Goal: Contribute content: Contribute content

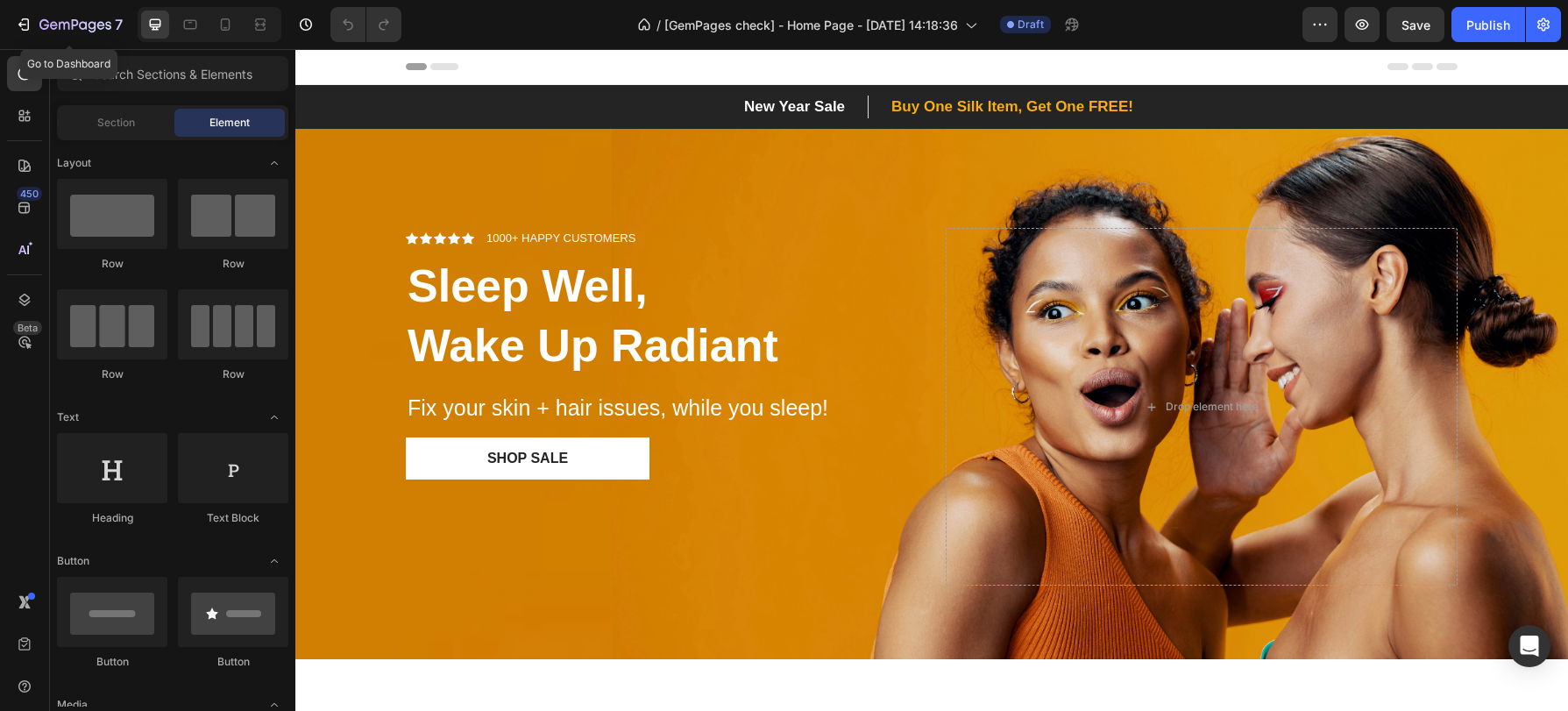
drag, startPoint x: 30, startPoint y: 30, endPoint x: 56, endPoint y: 45, distance: 30.0
click at [30, 30] on icon "button" at bounding box center [23, 24] width 17 height 17
drag, startPoint x: 49, startPoint y: 24, endPoint x: 60, endPoint y: 25, distance: 11.0
click at [49, 24] on icon "button" at bounding box center [75, 25] width 72 height 15
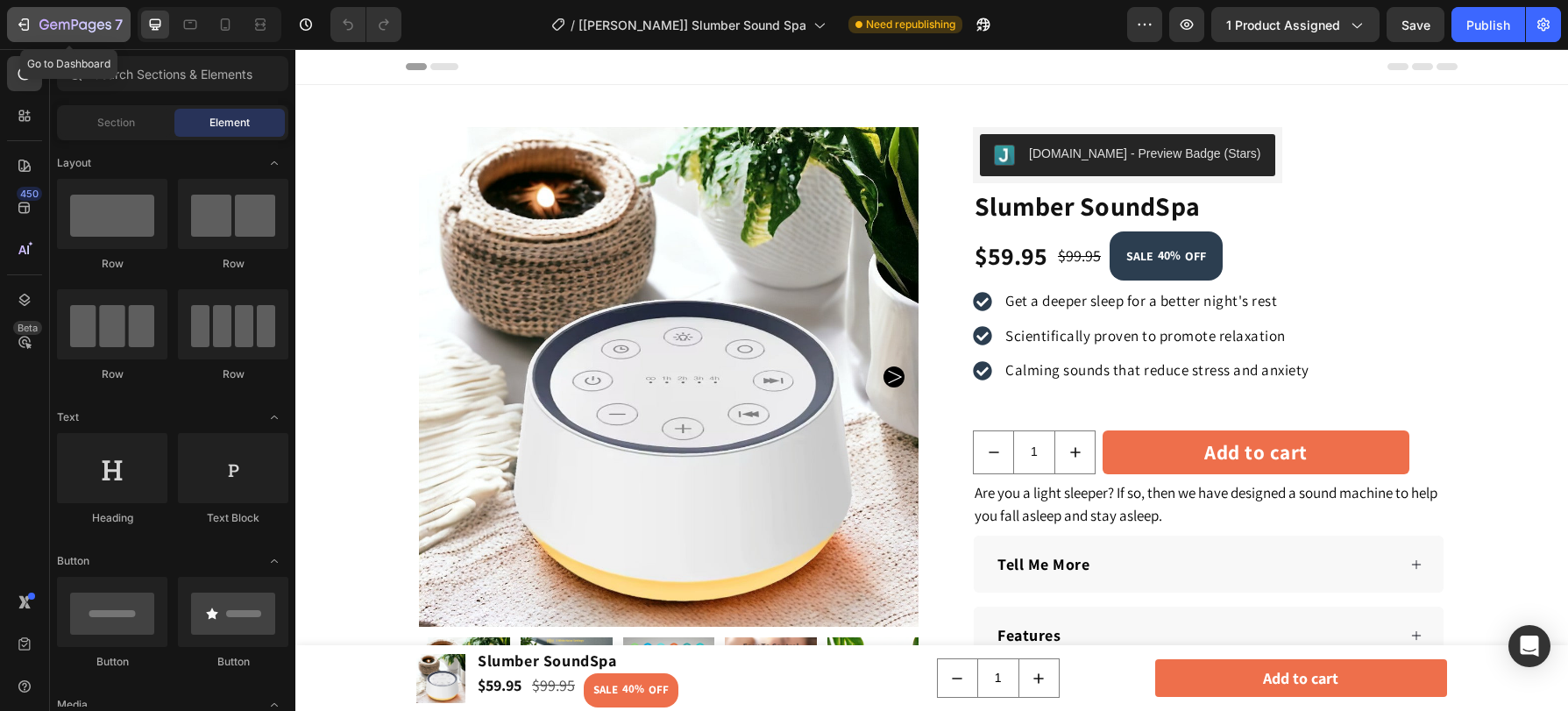
click at [22, 25] on icon "button" at bounding box center [23, 24] width 17 height 17
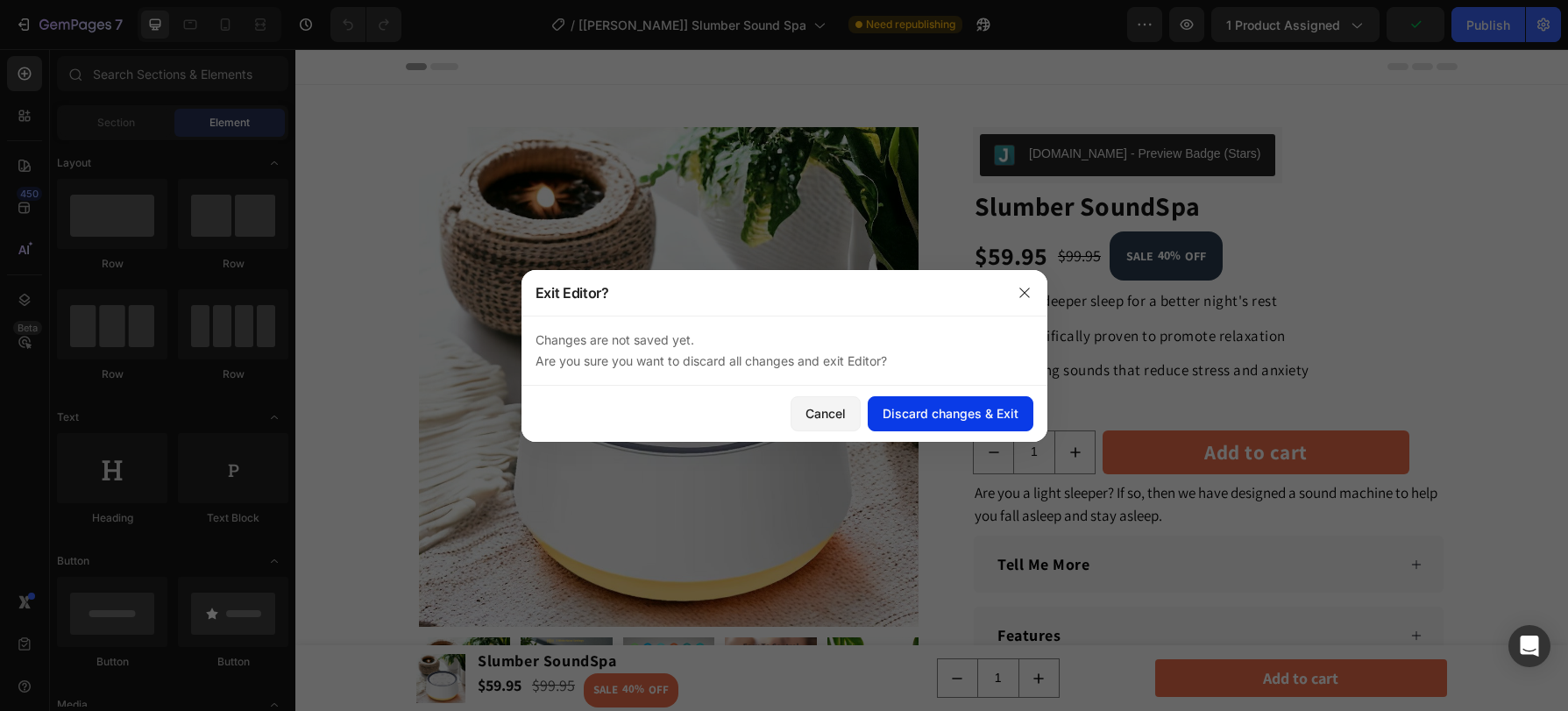
click at [947, 421] on div "Discard changes & Exit" at bounding box center [950, 413] width 136 height 18
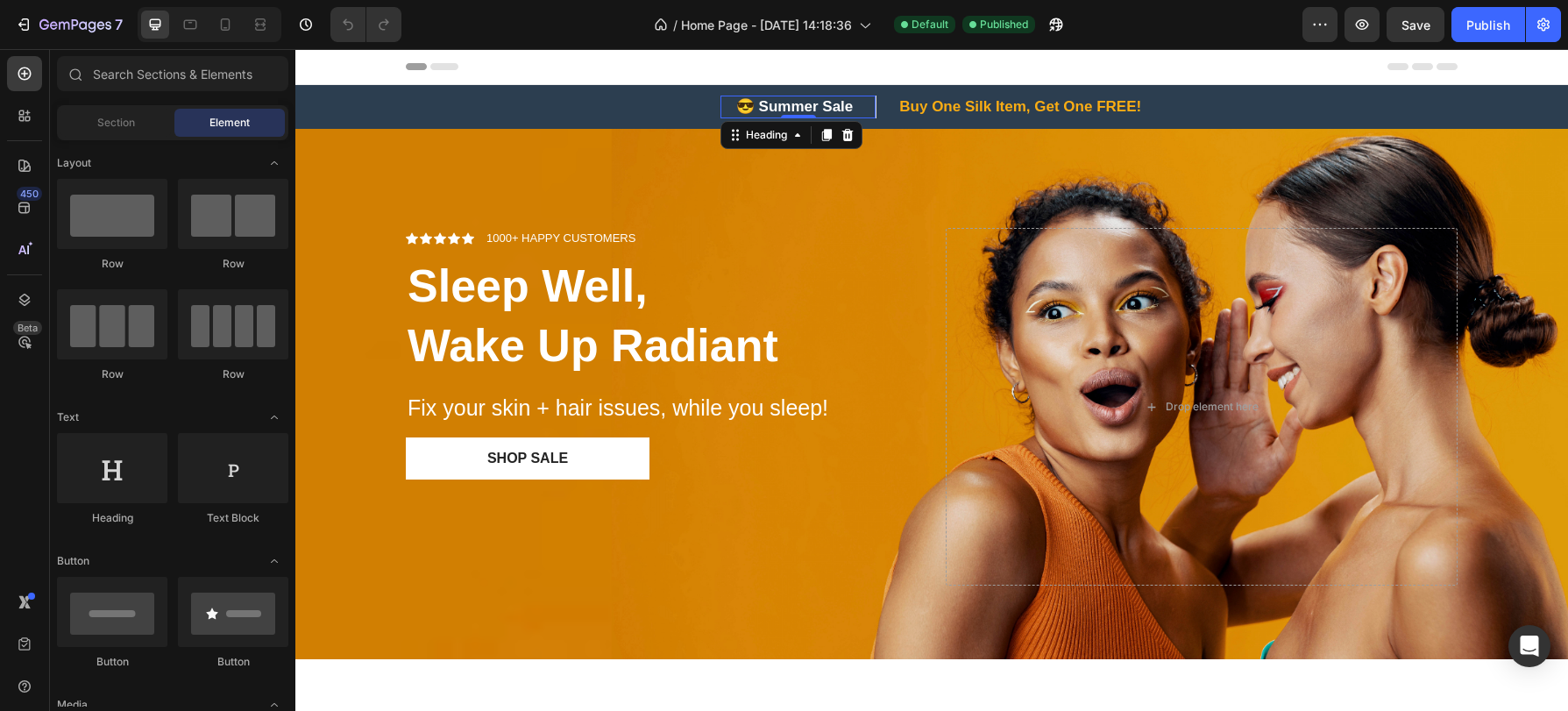
click at [783, 117] on div "😎 Summer Sale Heading 0" at bounding box center [798, 107] width 156 height 23
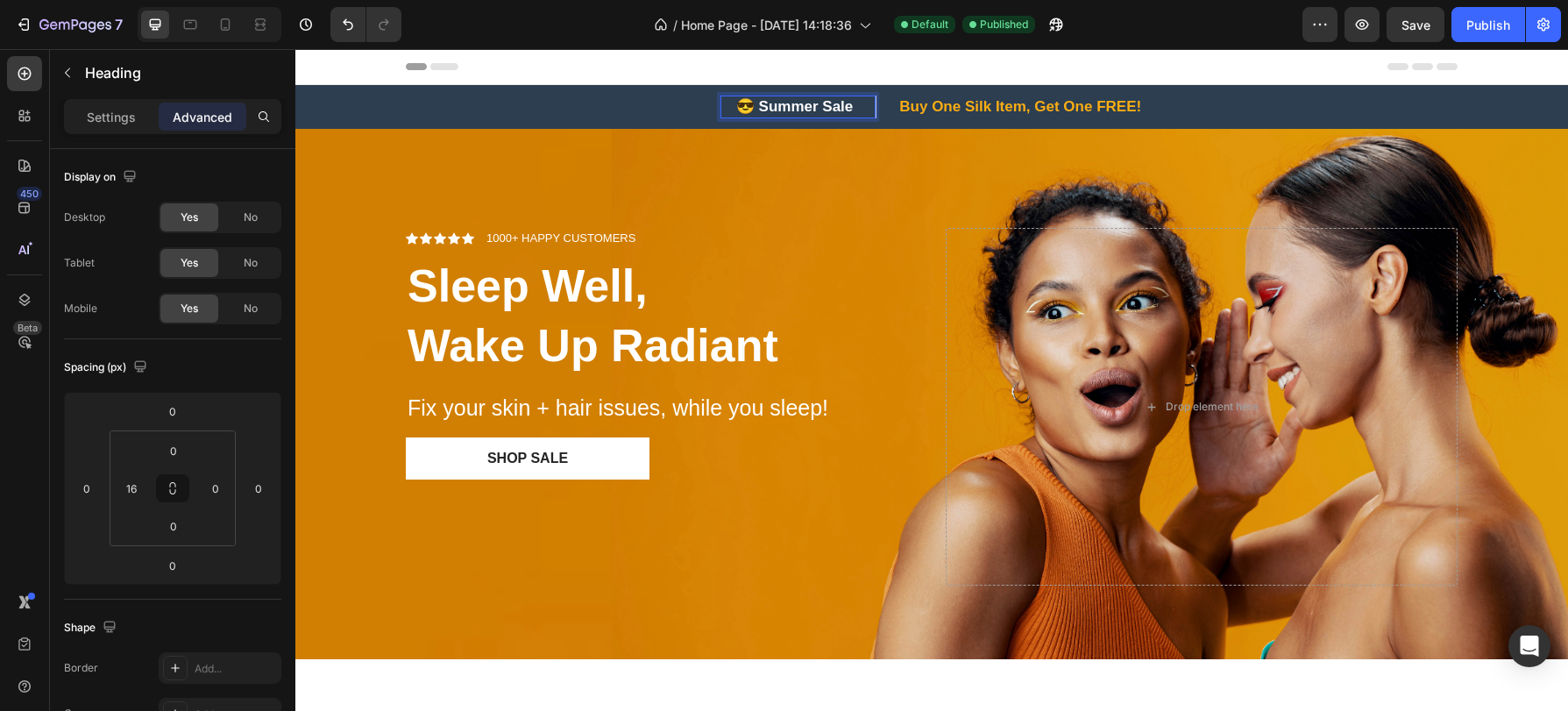
click at [759, 107] on h2 "😎 Summer Sale" at bounding box center [804, 107] width 141 height 23
click at [798, 107] on p "😎 Summer Sale" at bounding box center [804, 107] width 137 height 19
drag, startPoint x: 814, startPoint y: 107, endPoint x: 759, endPoint y: 111, distance: 55.1
click at [759, 111] on p "😎 Summer Sale" at bounding box center [804, 107] width 137 height 19
click at [805, 104] on p "llla 😎 Fal Sale" at bounding box center [804, 107] width 125 height 19
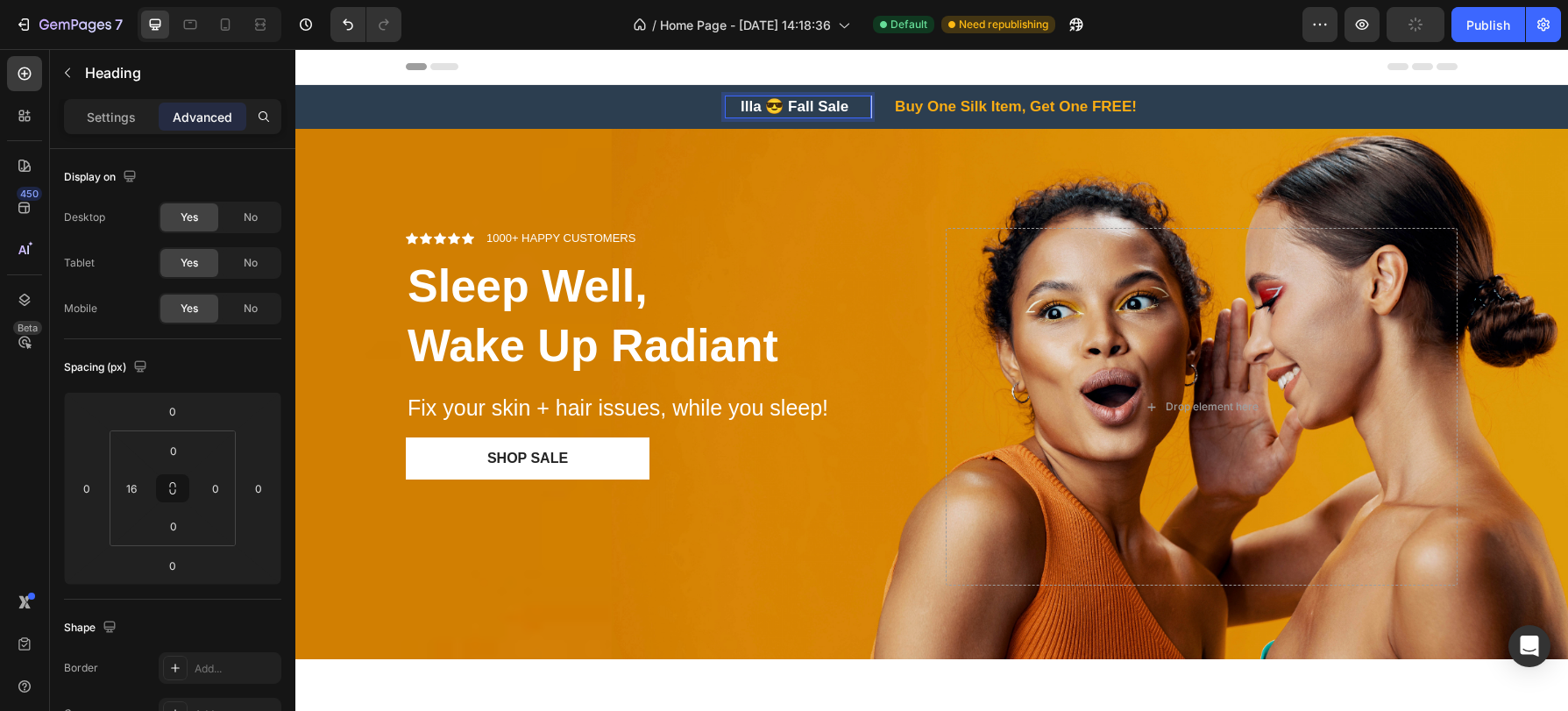
click at [773, 106] on p "llla 😎 Fall Sale" at bounding box center [805, 107] width 129 height 19
click at [769, 109] on p "🍁Fall Sale" at bounding box center [805, 107] width 100 height 19
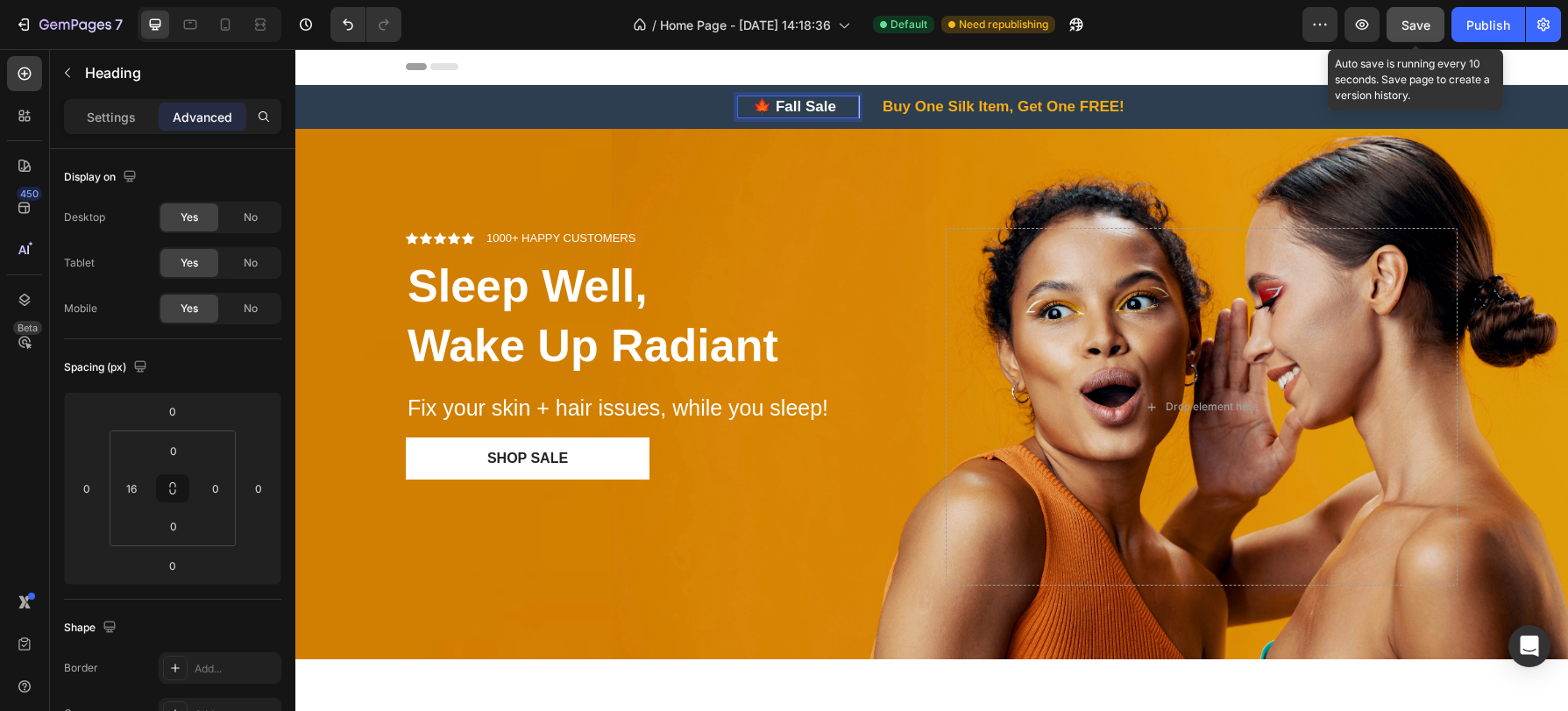
click at [1391, 19] on button "Save" at bounding box center [1416, 25] width 58 height 36
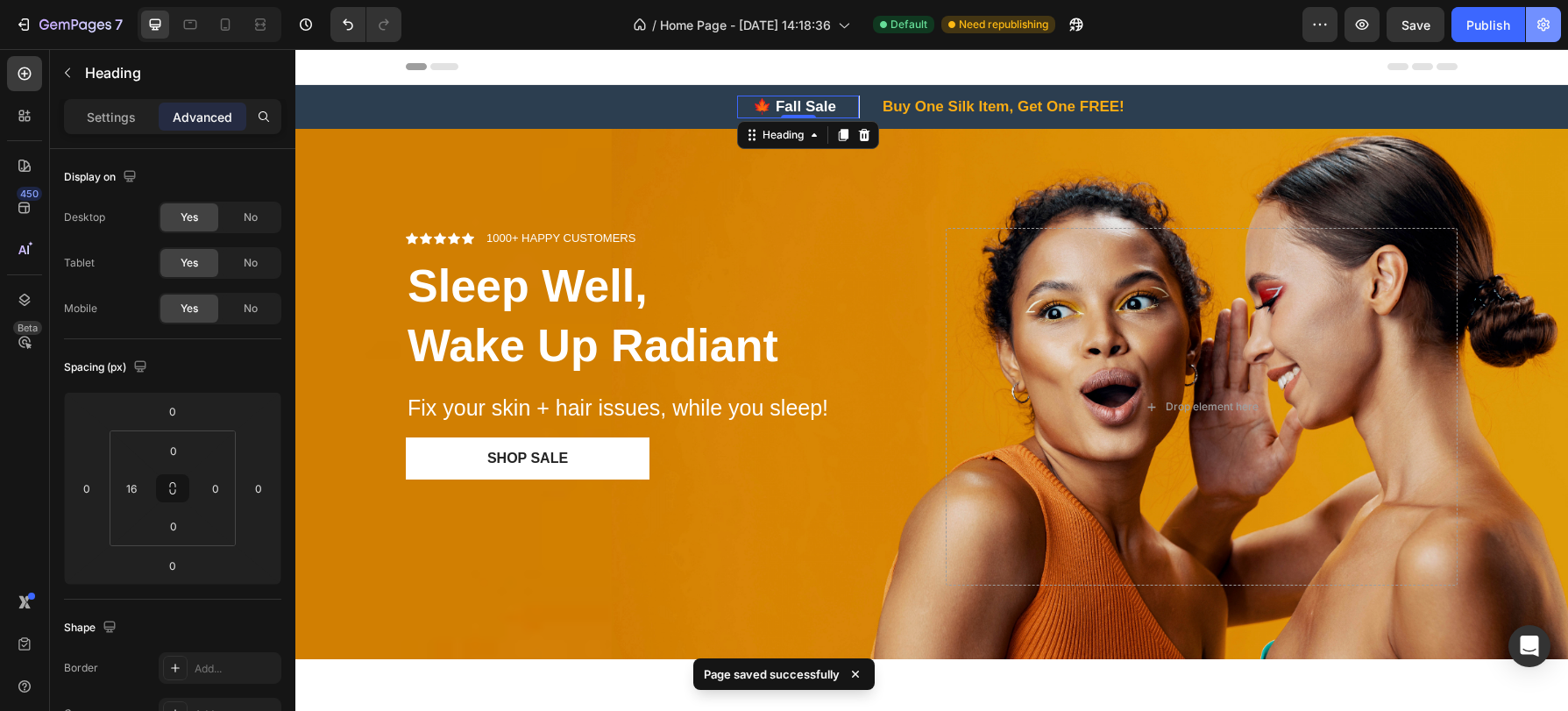
drag, startPoint x: 1487, startPoint y: 22, endPoint x: 1545, endPoint y: 31, distance: 58.7
click at [1487, 22] on div "Publish" at bounding box center [1489, 25] width 44 height 18
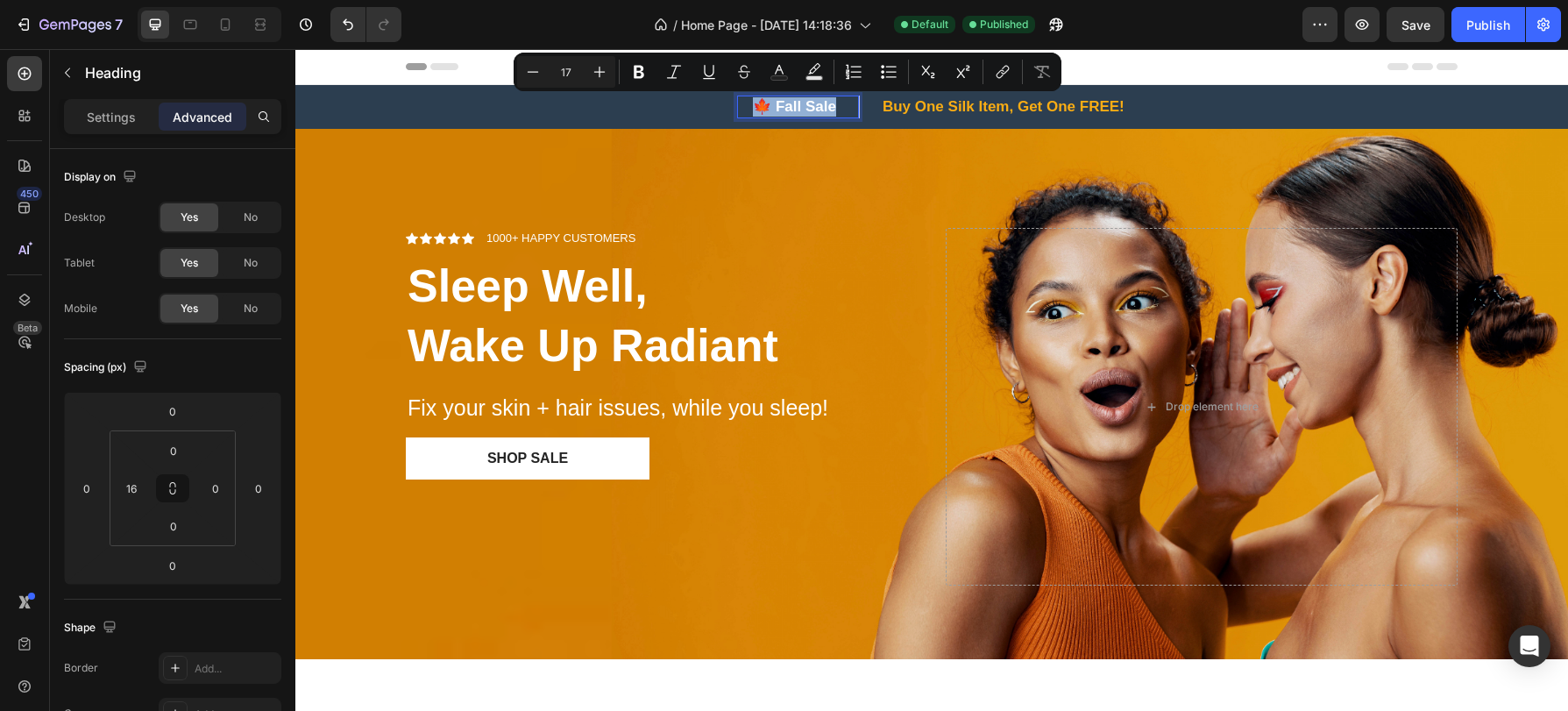
drag, startPoint x: 834, startPoint y: 106, endPoint x: 735, endPoint y: 104, distance: 99.0
click at [737, 104] on div "🍁 Fall Sale Heading 0" at bounding box center [798, 107] width 122 height 23
copy p "🍁 Fall Sale"
click at [1490, 20] on div "Publish" at bounding box center [1489, 25] width 44 height 18
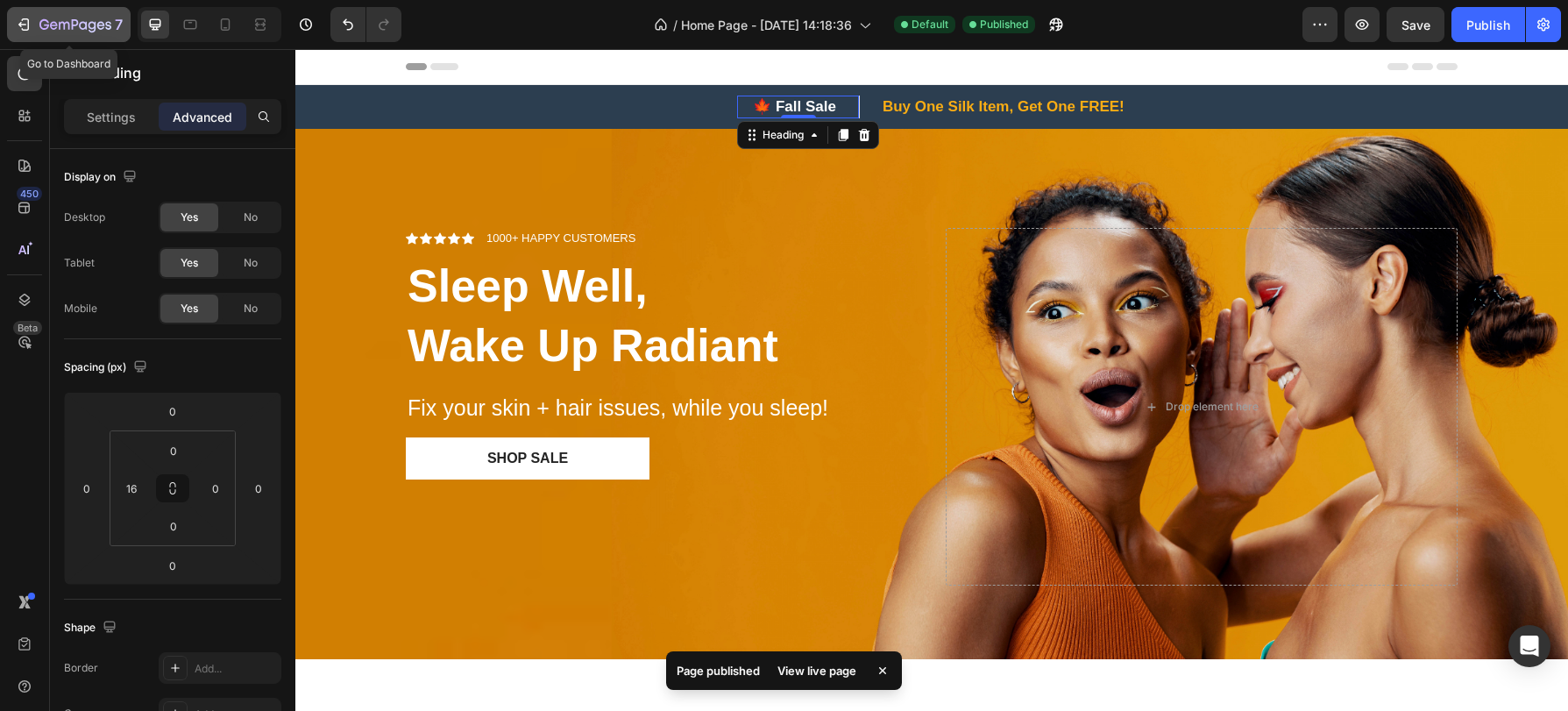
click at [41, 22] on icon "button" at bounding box center [75, 25] width 72 height 15
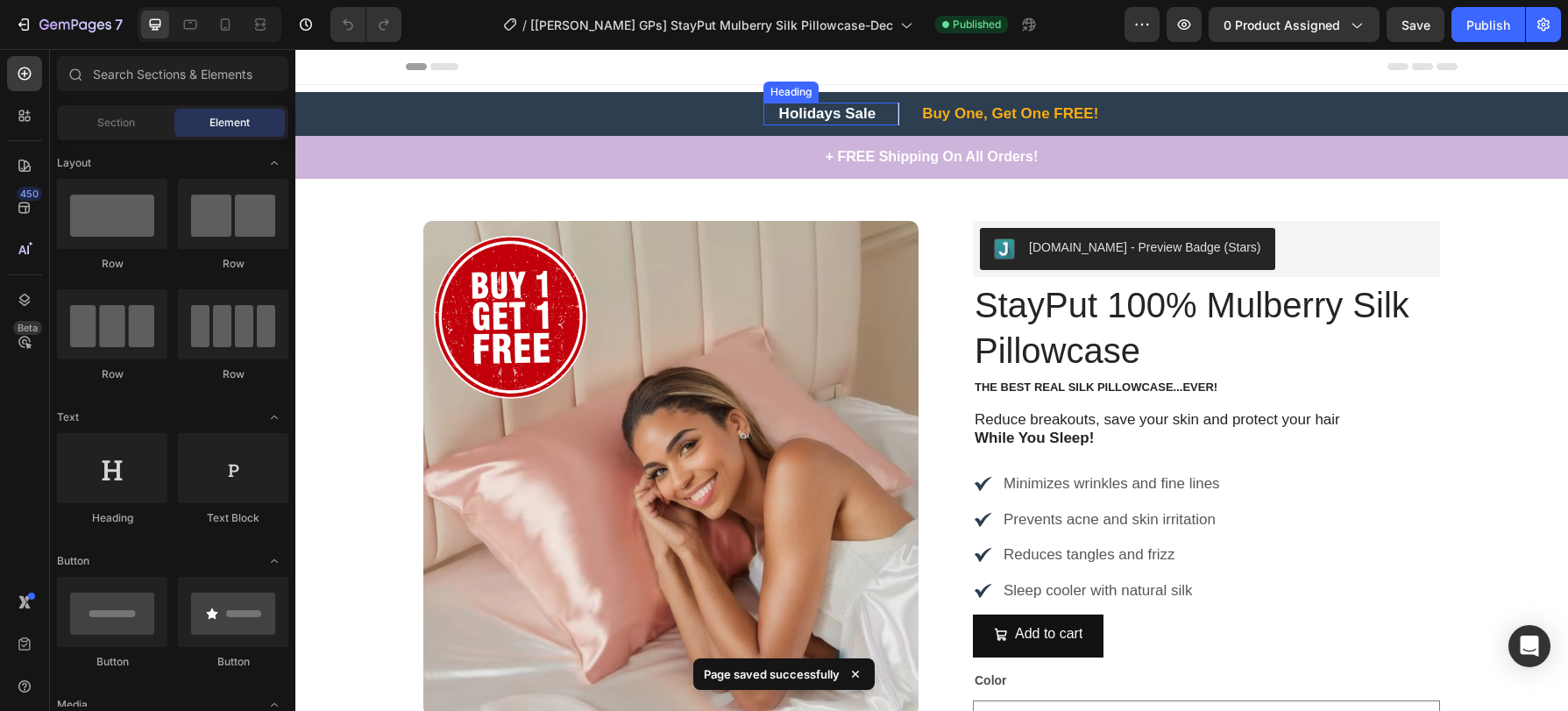
click at [855, 118] on h2 "Holidays Sale" at bounding box center [838, 114] width 122 height 23
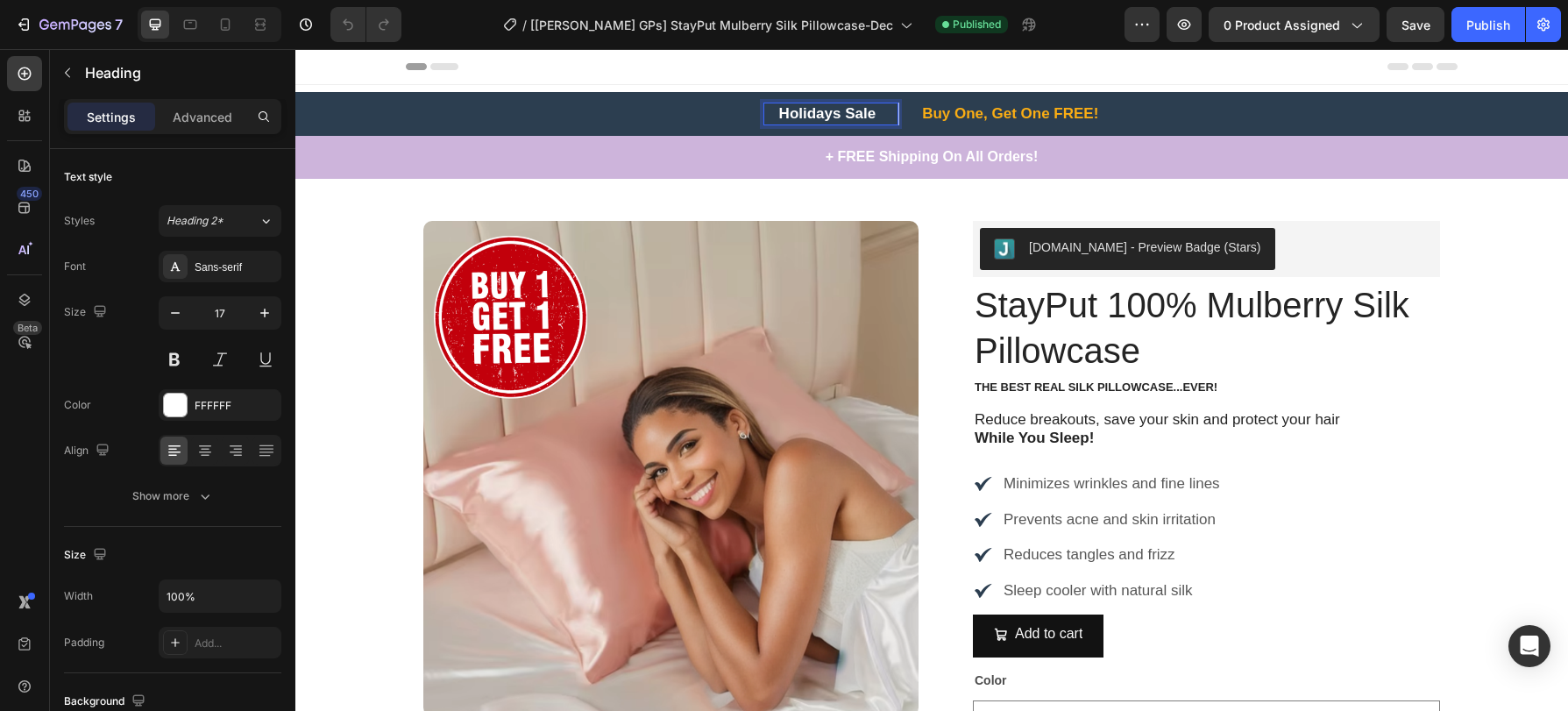
click at [867, 107] on h2 "Holidays Sale" at bounding box center [838, 114] width 122 height 23
drag, startPoint x: 867, startPoint y: 110, endPoint x: 777, endPoint y: 108, distance: 90.0
click at [779, 108] on p "Holidays Sale" at bounding box center [838, 114] width 118 height 19
click at [1493, 15] on div "Publish" at bounding box center [1489, 25] width 44 height 18
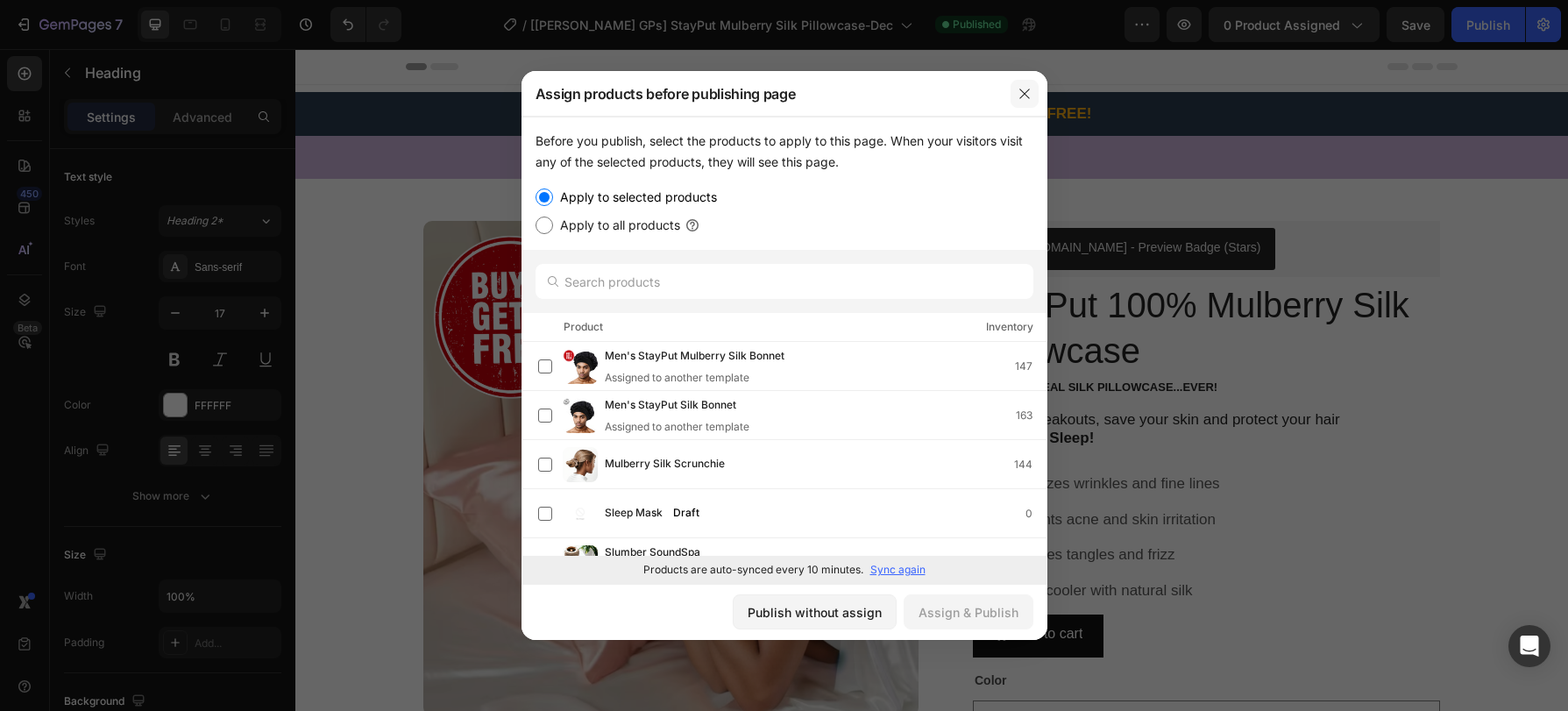
click at [1024, 95] on icon "button" at bounding box center [1024, 93] width 14 height 14
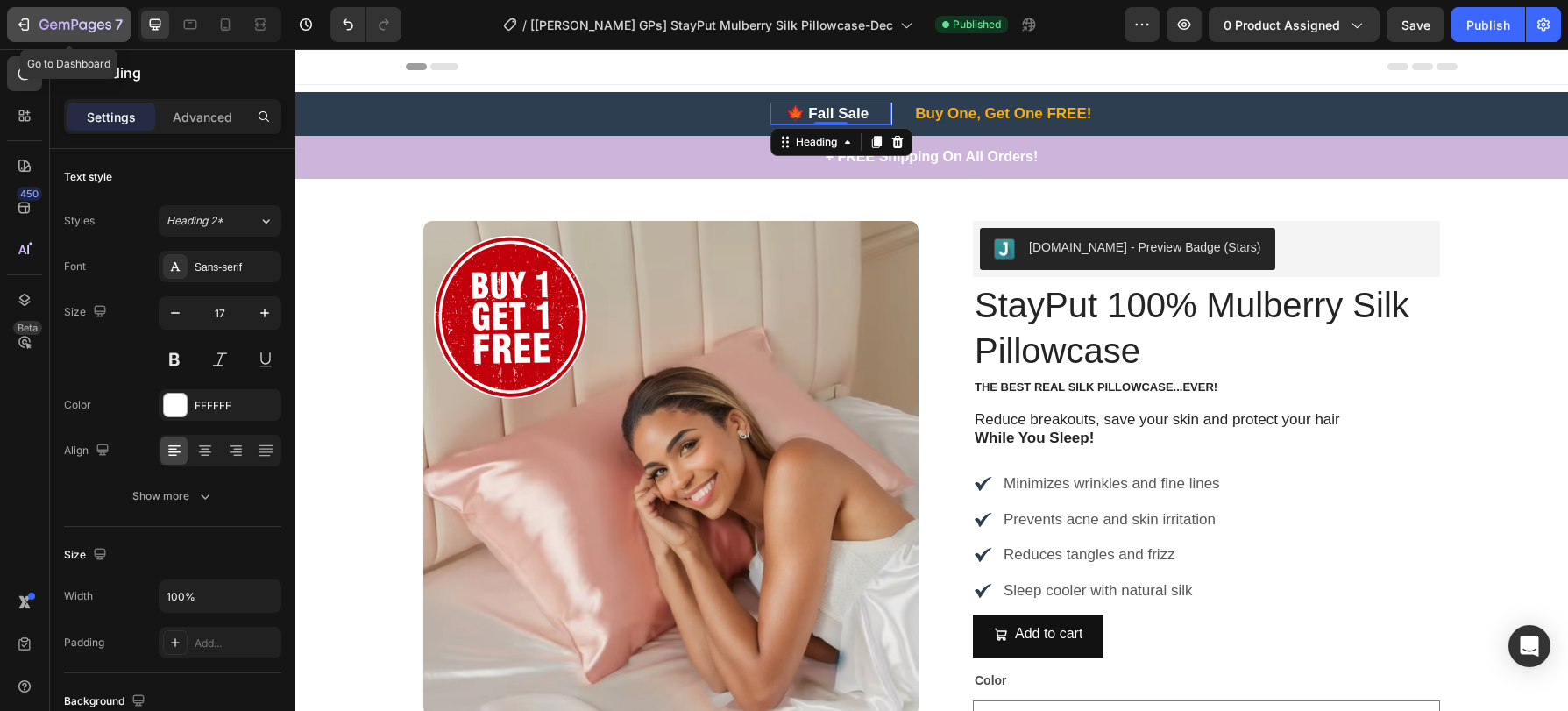
click at [100, 26] on icon "button" at bounding box center [75, 25] width 72 height 15
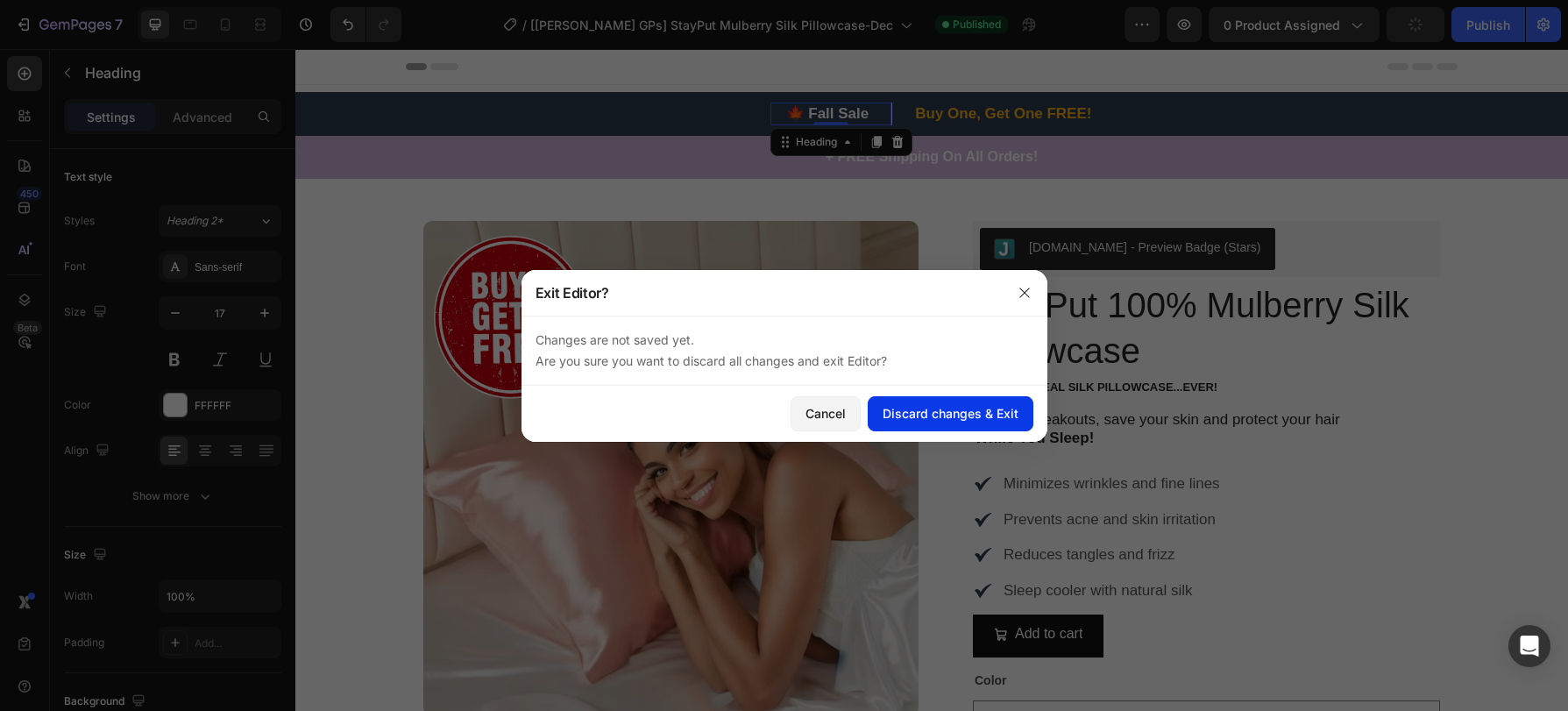
click at [958, 417] on div "Discard changes & Exit" at bounding box center [950, 413] width 136 height 18
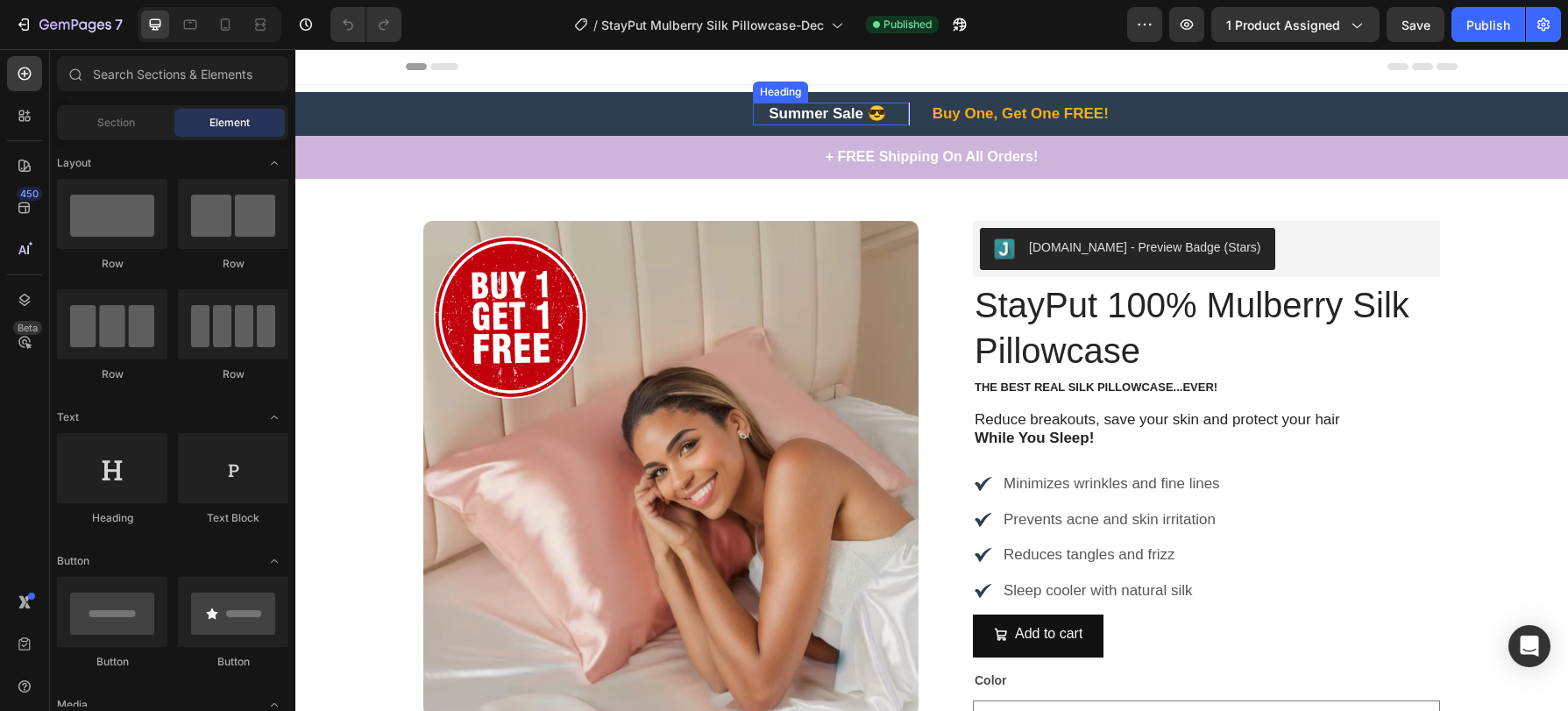
click at [872, 119] on h2 "Summer Sale 😎" at bounding box center [837, 114] width 141 height 23
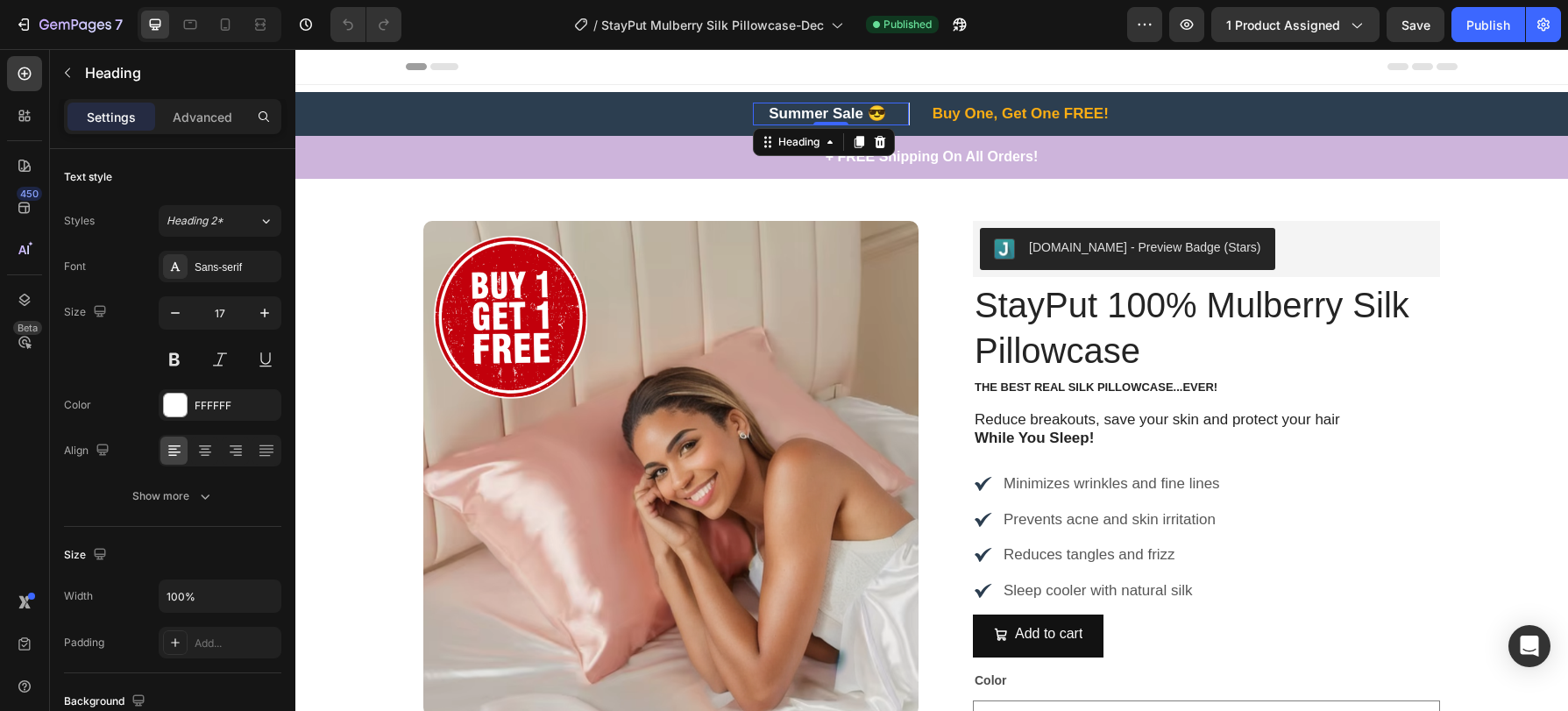
click at [885, 117] on h2 "Summer Sale 😎" at bounding box center [837, 114] width 141 height 23
drag, startPoint x: 885, startPoint y: 117, endPoint x: 737, endPoint y: 121, distance: 148.1
click at [737, 121] on div "Summer Sale 😎 Heading 0 Row Buy One, Get One FREE! Heading Row Row" at bounding box center [932, 114] width 1052 height 23
click at [1496, 25] on div "Publish" at bounding box center [1489, 25] width 44 height 18
click at [1488, 26] on div "Publish" at bounding box center [1489, 25] width 44 height 18
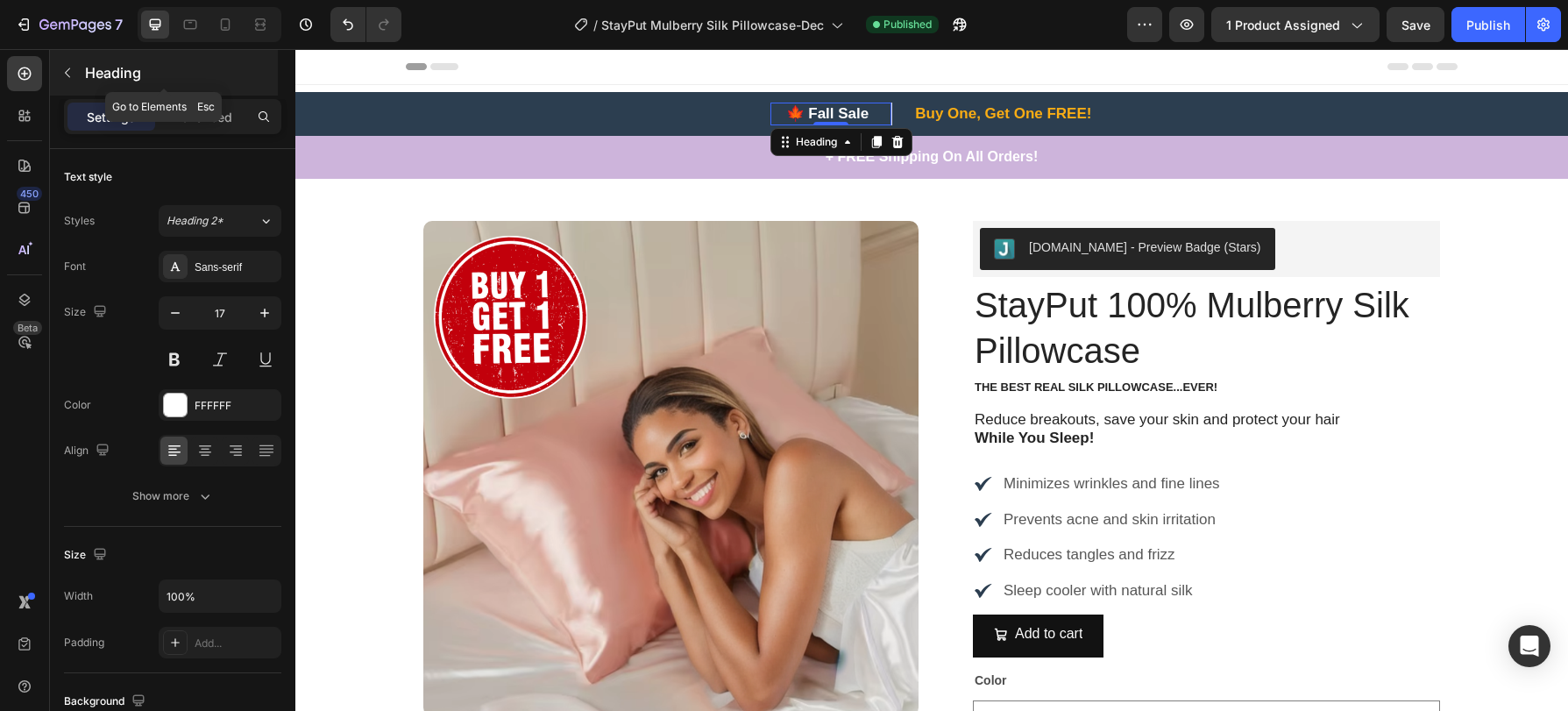
click at [103, 68] on p "Heading" at bounding box center [179, 72] width 189 height 21
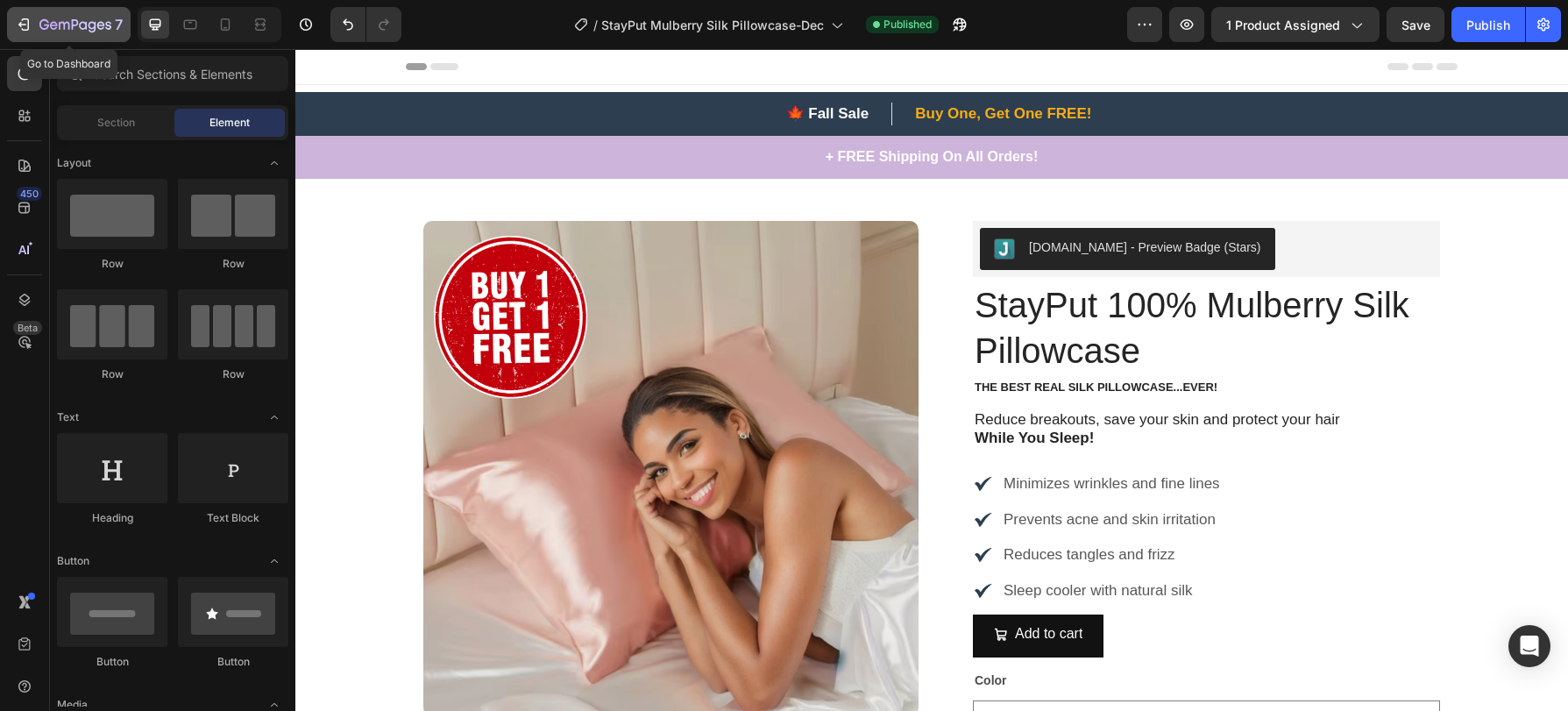
click at [19, 20] on icon "button" at bounding box center [23, 24] width 17 height 17
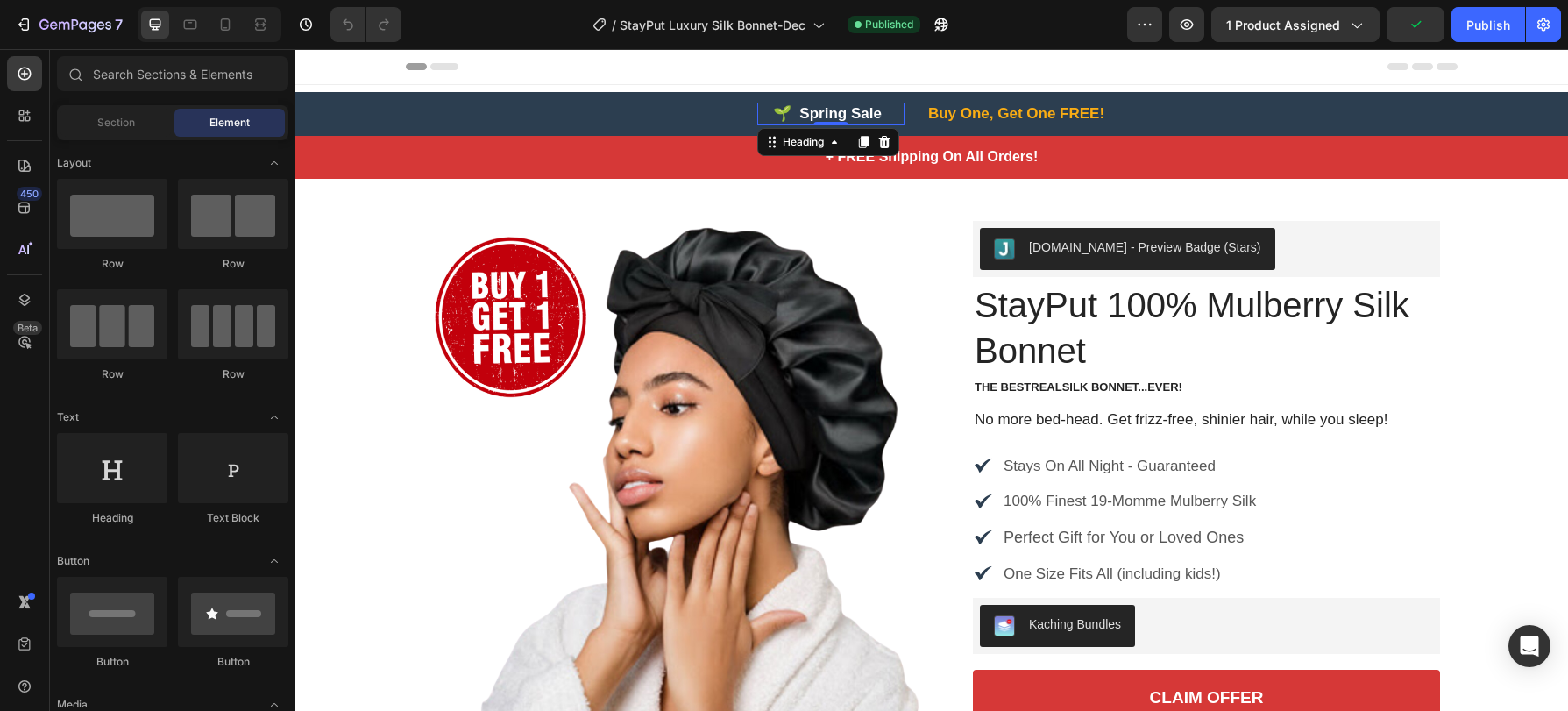
click at [844, 112] on h2 "🌱 Spring Sale" at bounding box center [838, 114] width 133 height 23
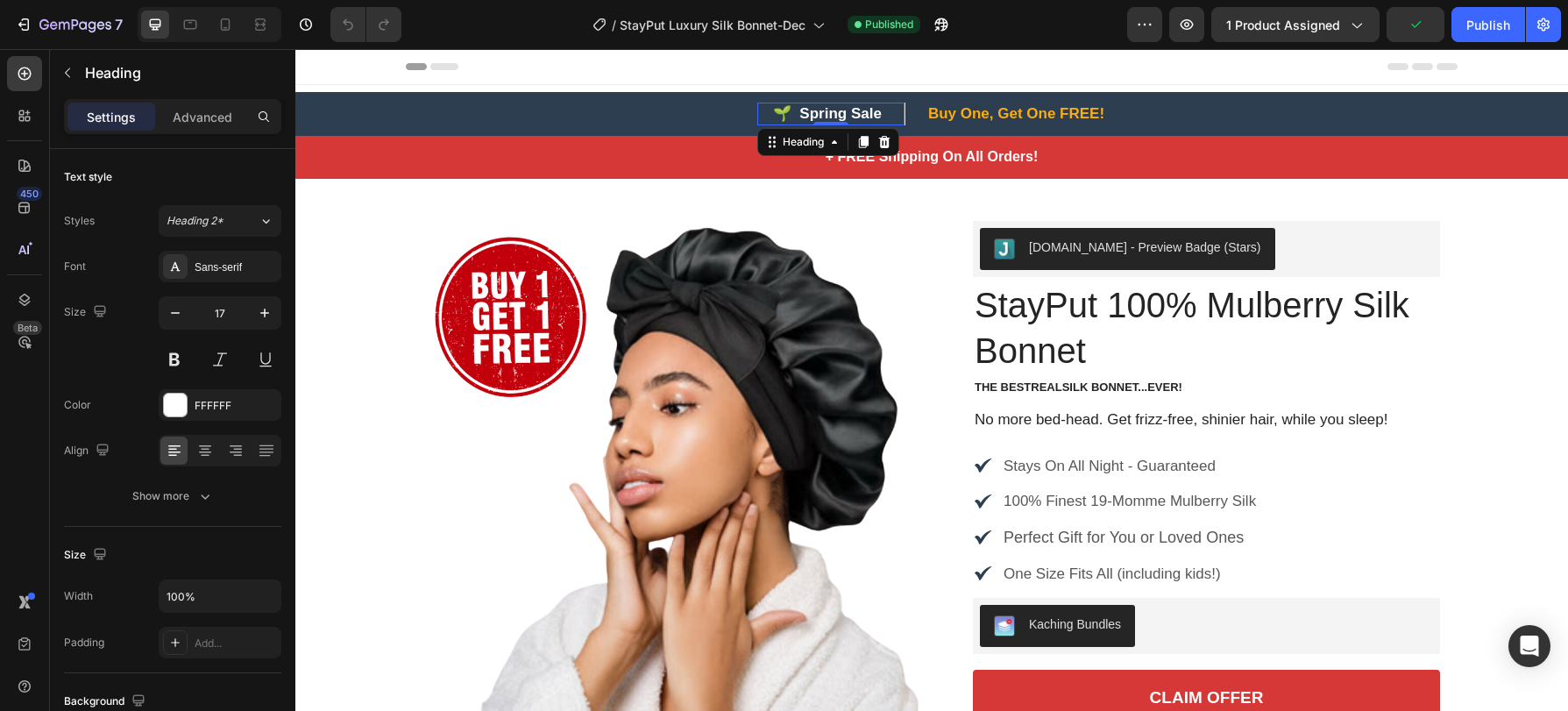
click at [891, 110] on h2 "🌱 Spring Sale" at bounding box center [838, 114] width 133 height 23
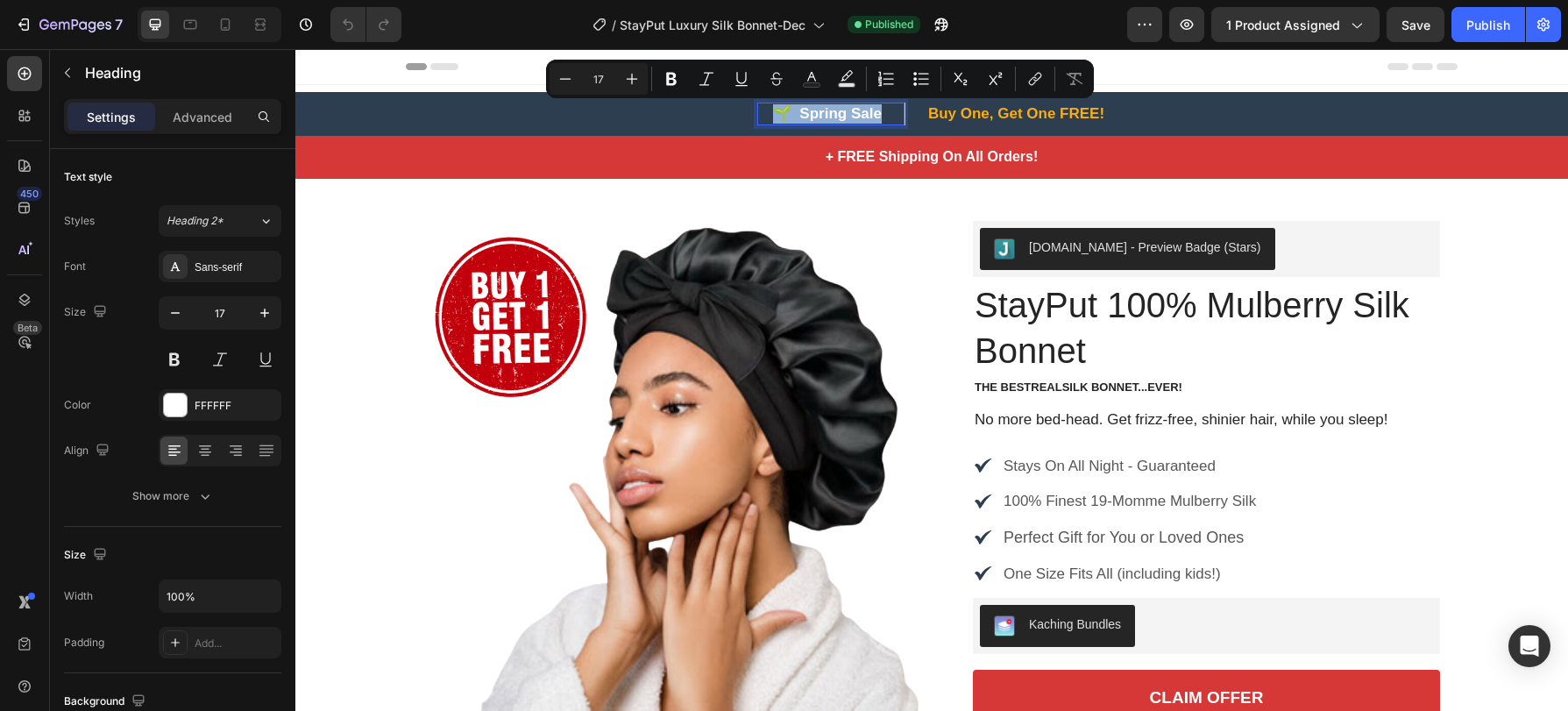
drag, startPoint x: 891, startPoint y: 110, endPoint x: 759, endPoint y: 115, distance: 132.1
click at [757, 118] on div "🌱 Spring Sale Heading 0" at bounding box center [831, 114] width 147 height 23
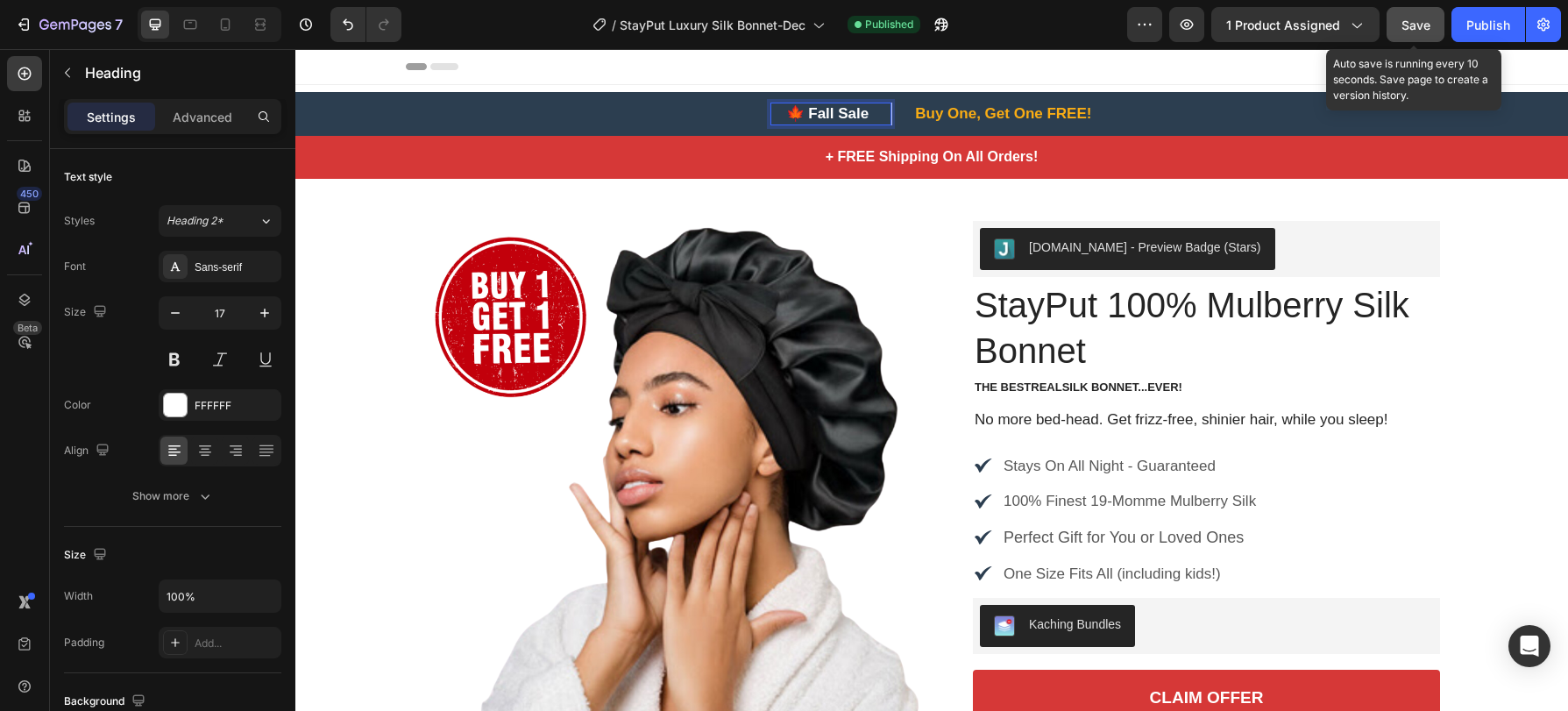
click at [1410, 20] on span "Save" at bounding box center [1416, 25] width 29 height 15
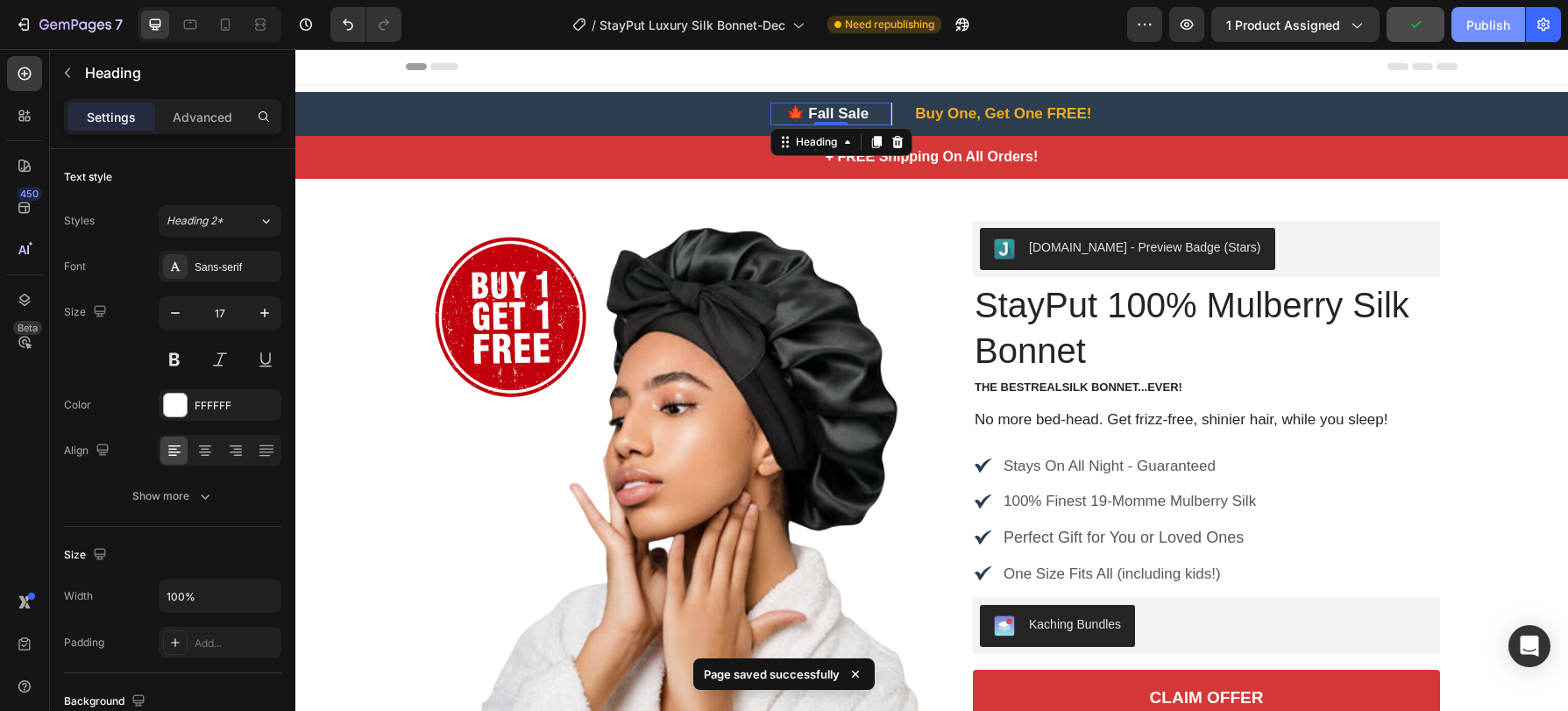
click at [1471, 30] on div "Publish" at bounding box center [1489, 25] width 44 height 18
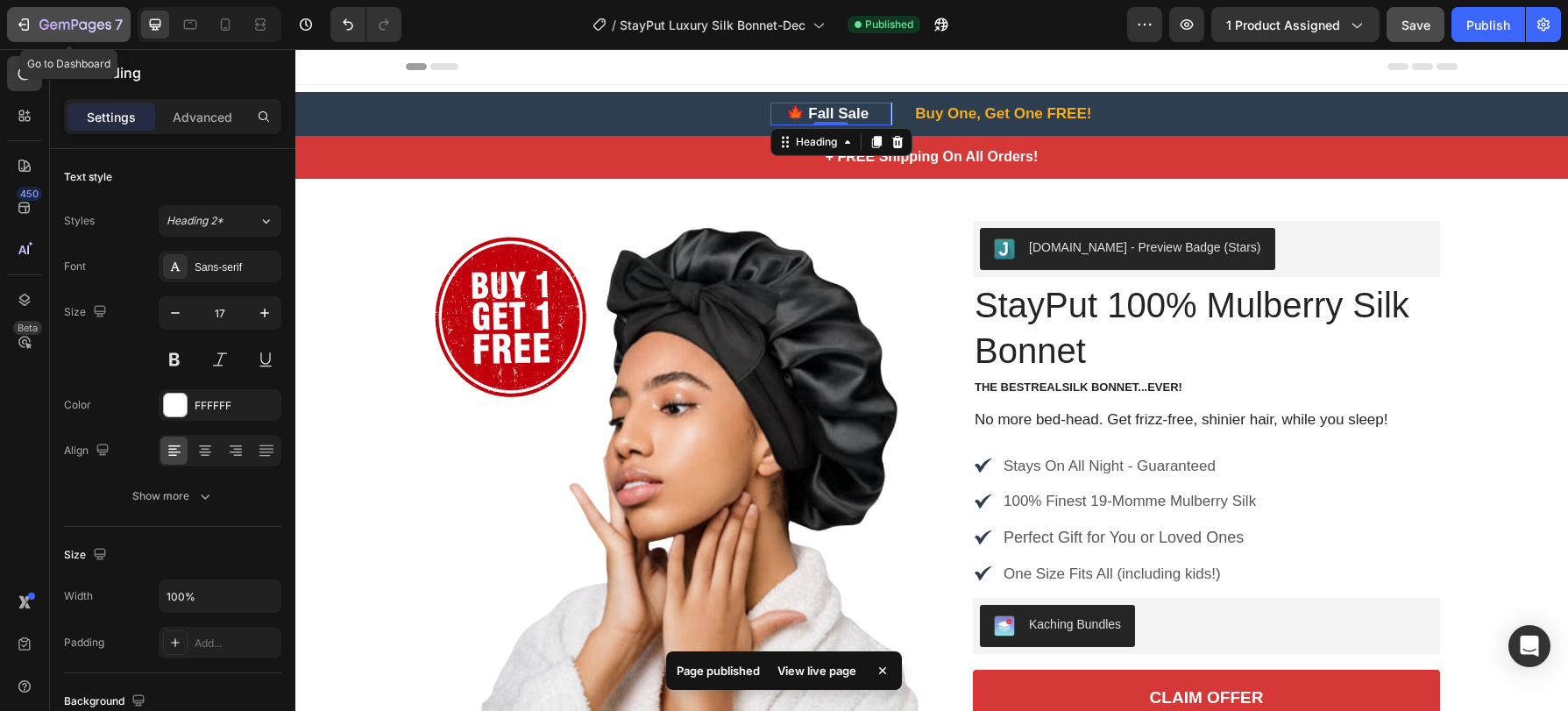
click at [19, 20] on icon "button" at bounding box center [23, 24] width 17 height 17
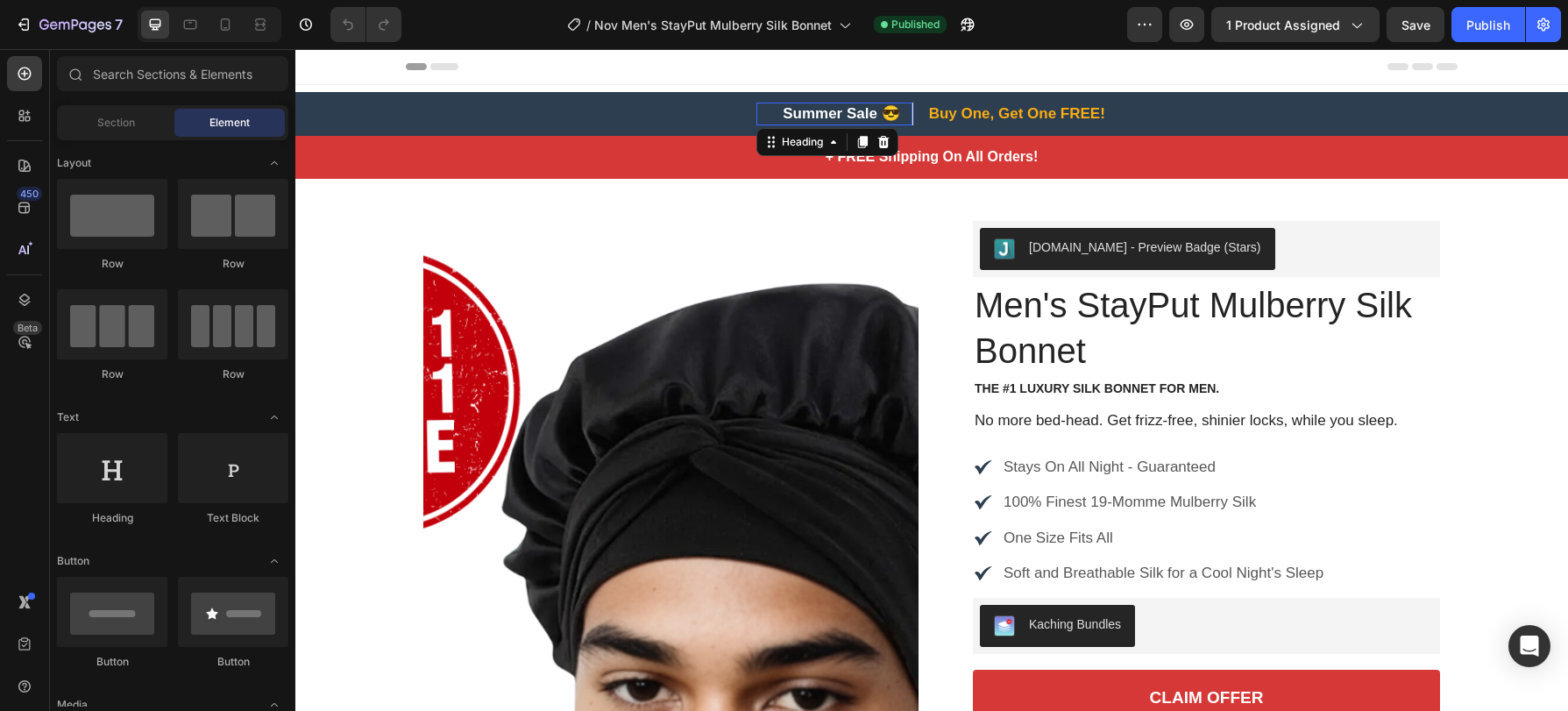
click at [845, 113] on h2 "Summer Sale 😎" at bounding box center [841, 114] width 141 height 23
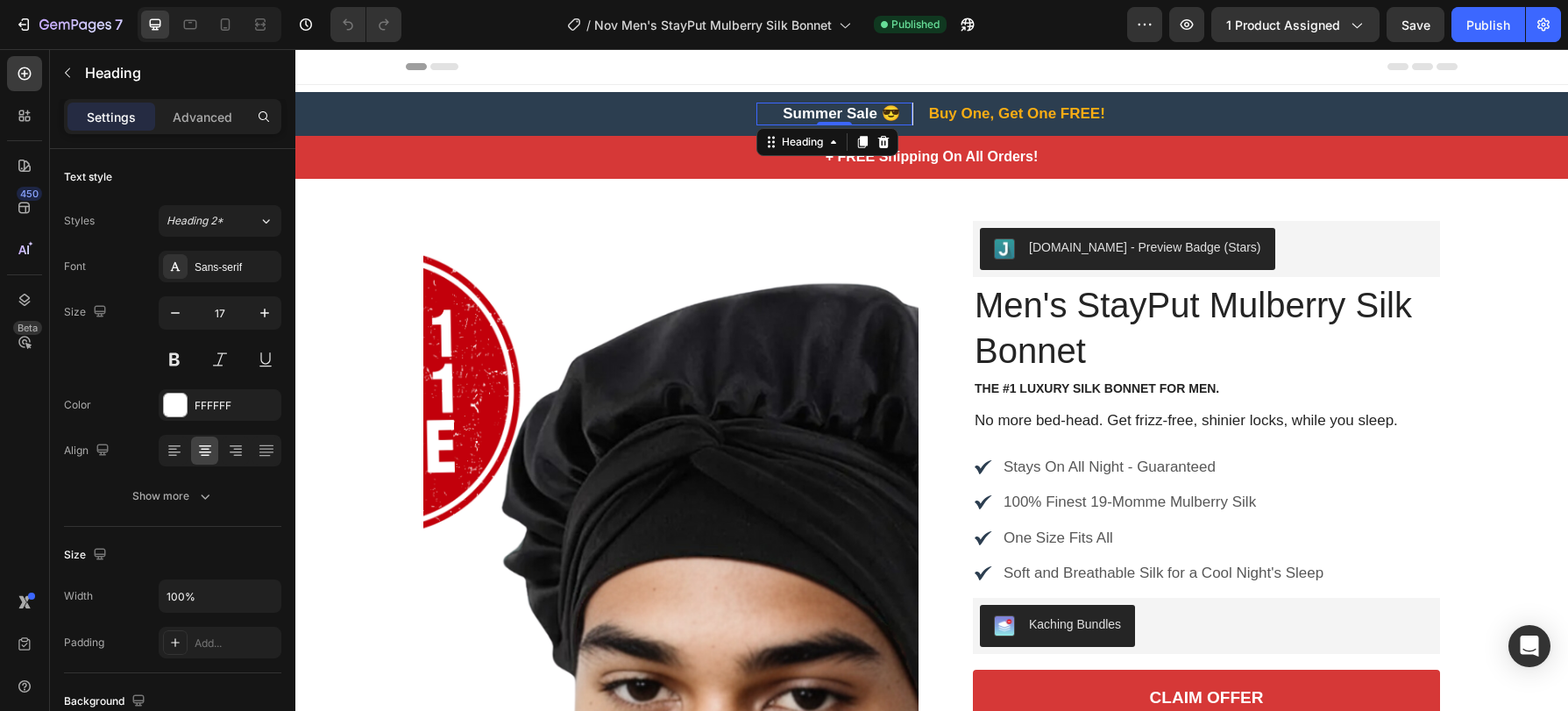
click at [873, 114] on h2 "Summer Sale 😎" at bounding box center [841, 114] width 141 height 23
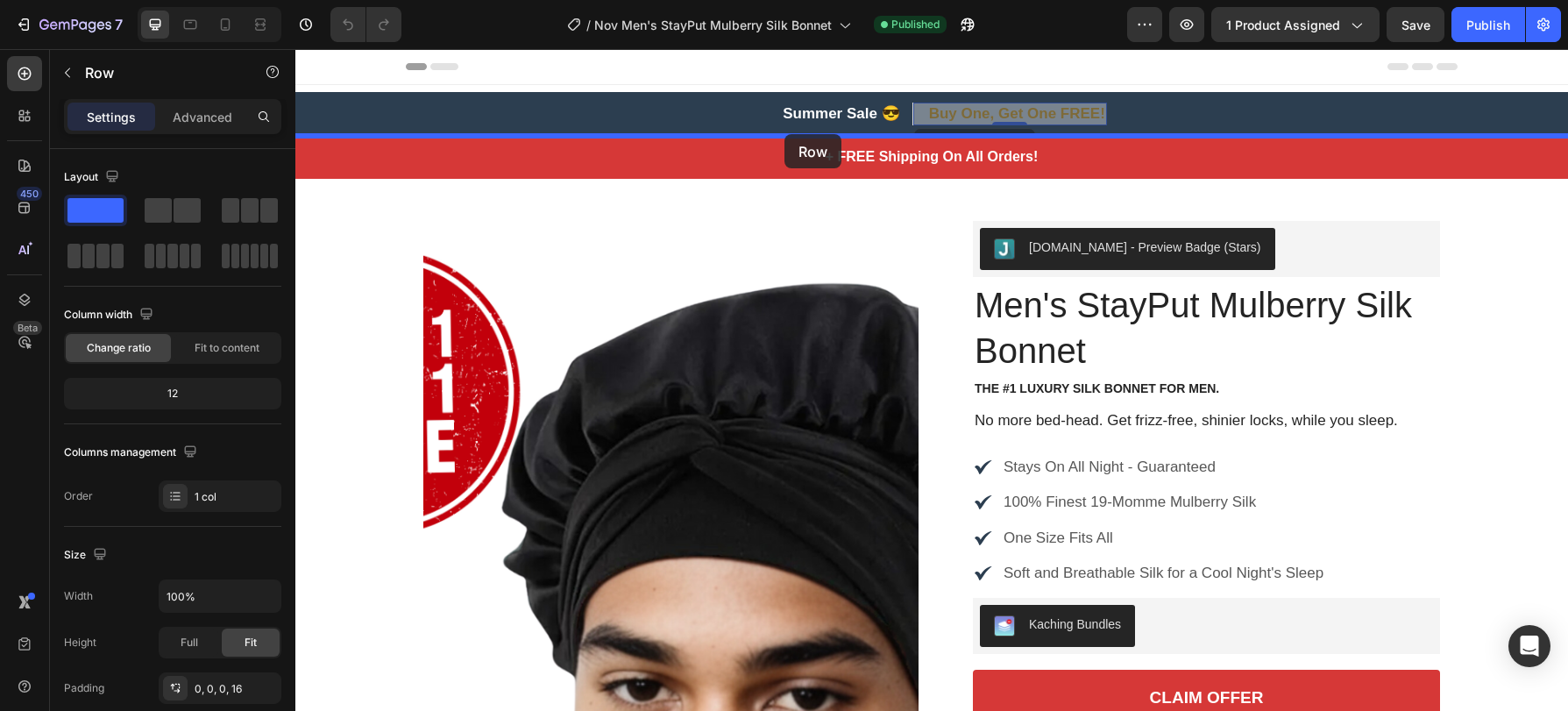
drag, startPoint x: 911, startPoint y: 113, endPoint x: 784, endPoint y: 134, distance: 128.7
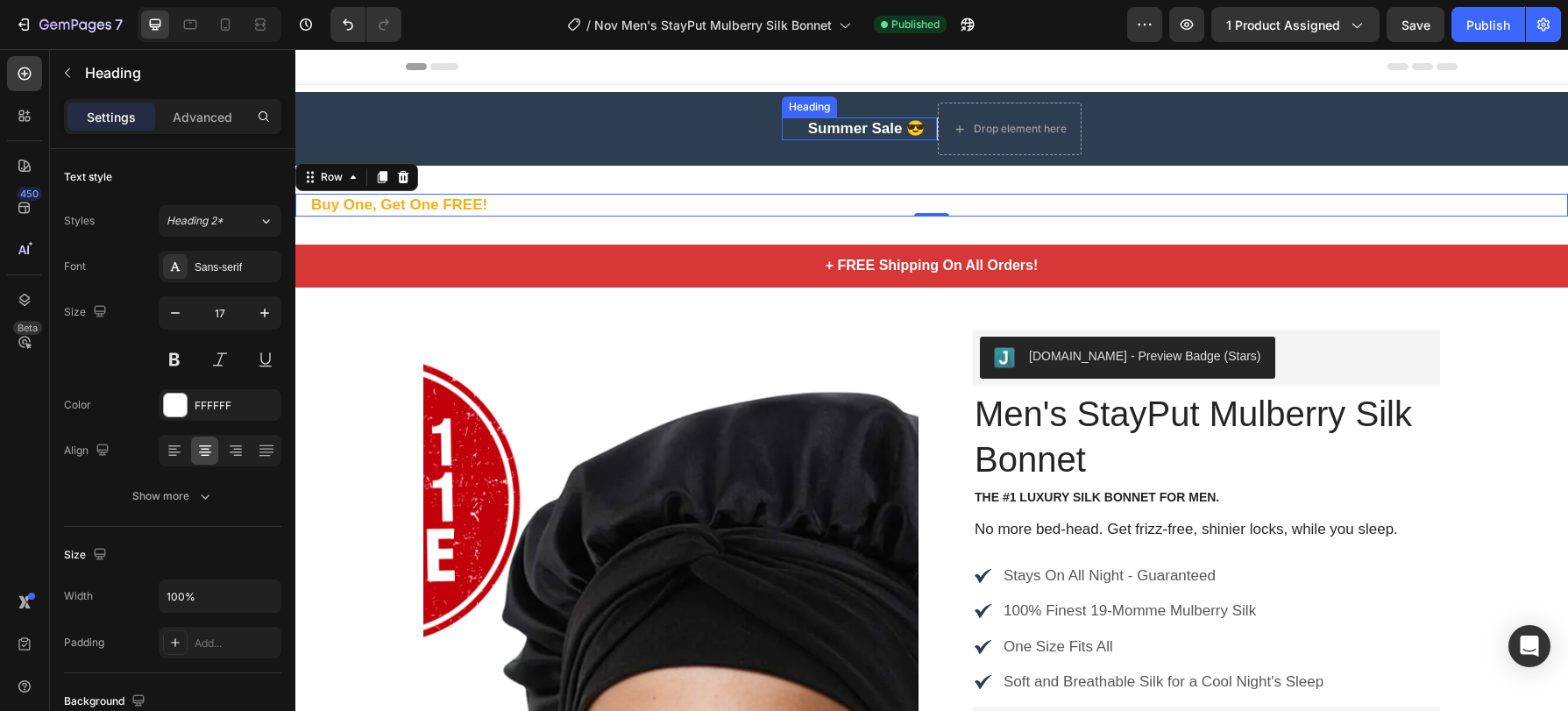
click at [813, 127] on p "Summer Sale 😎" at bounding box center [866, 128] width 137 height 19
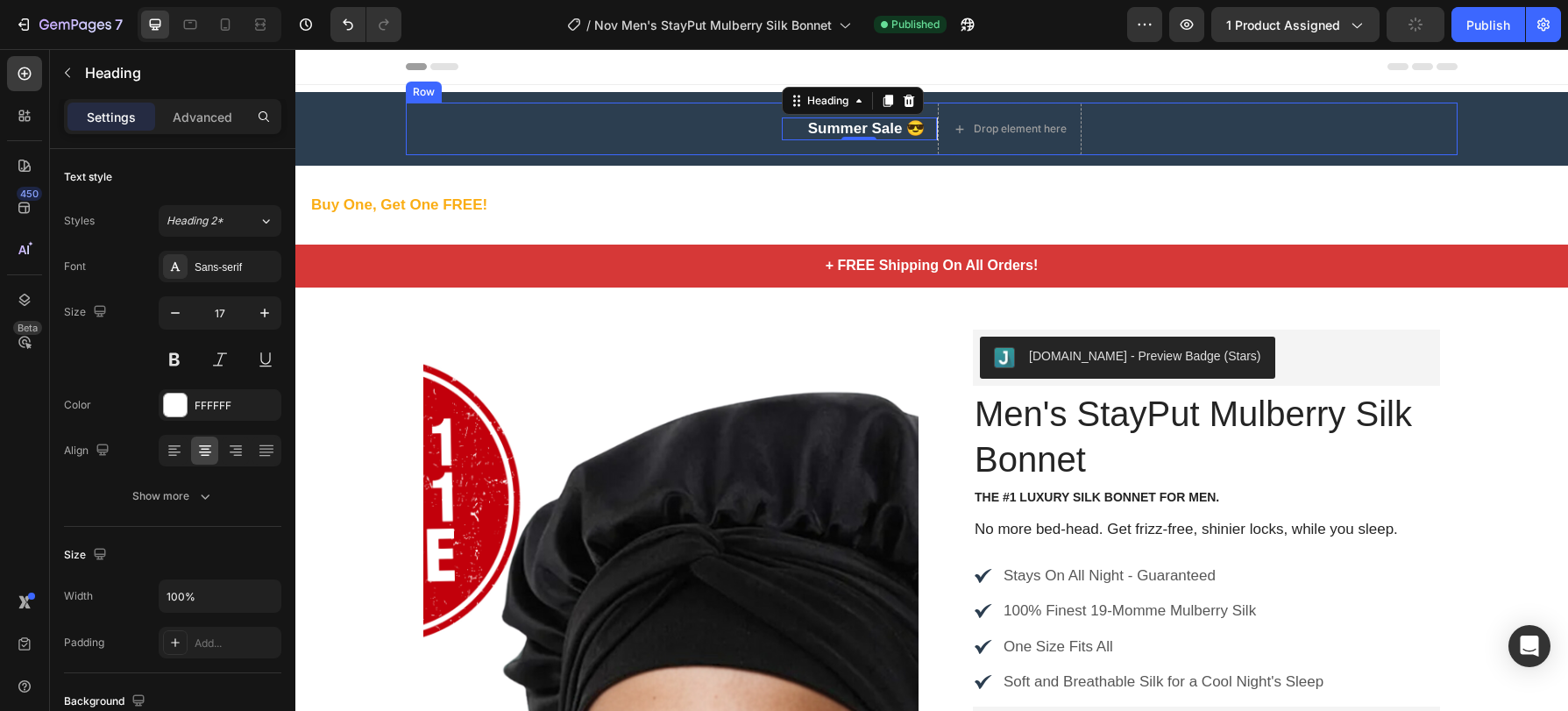
click at [1143, 120] on div "Summer Sale 😎 Heading 0 Row Drop element here Row" at bounding box center [932, 129] width 1052 height 53
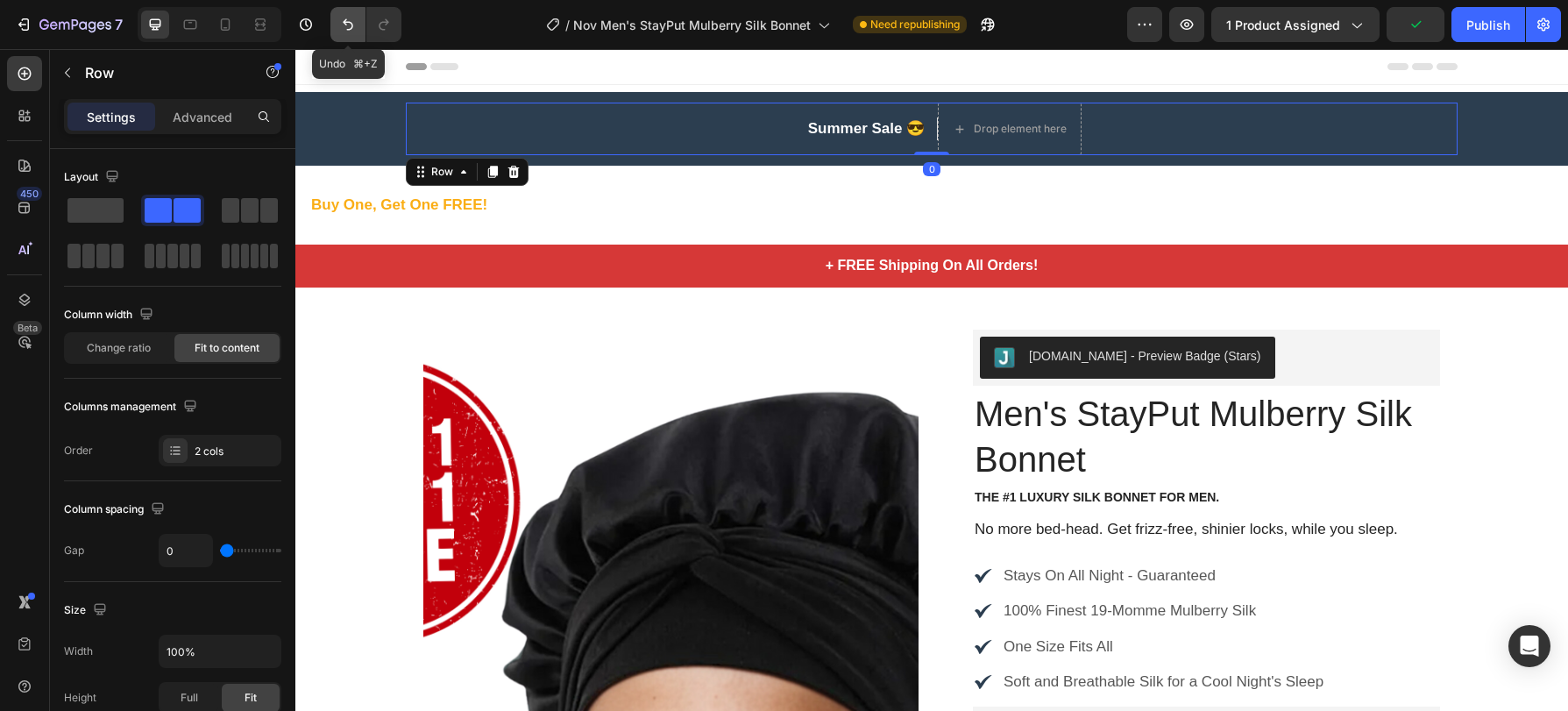
click at [355, 33] on icon "Undo/Redo" at bounding box center [348, 24] width 17 height 17
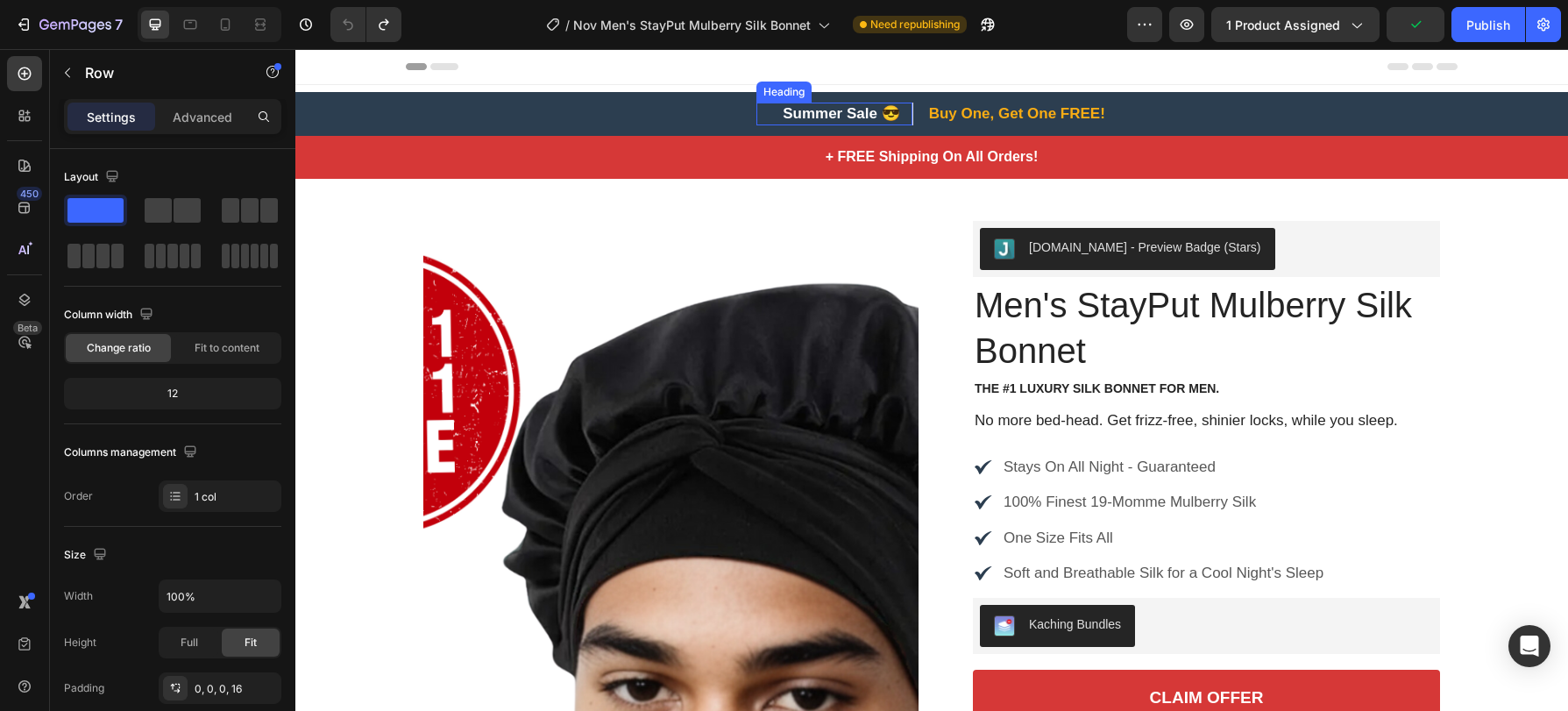
click at [861, 118] on p "Summer Sale 😎" at bounding box center [841, 114] width 137 height 19
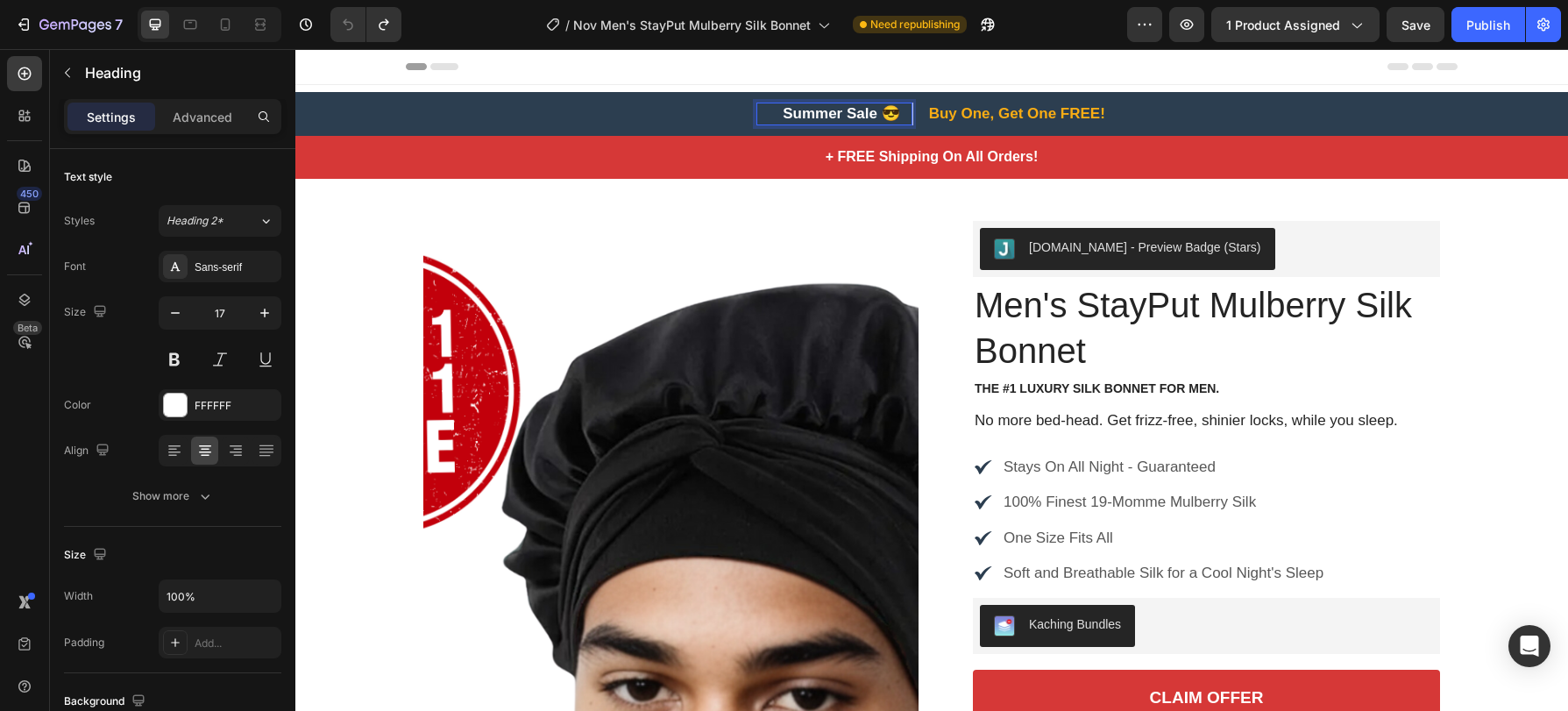
click at [897, 114] on p "Summer Sale 😎" at bounding box center [841, 114] width 137 height 19
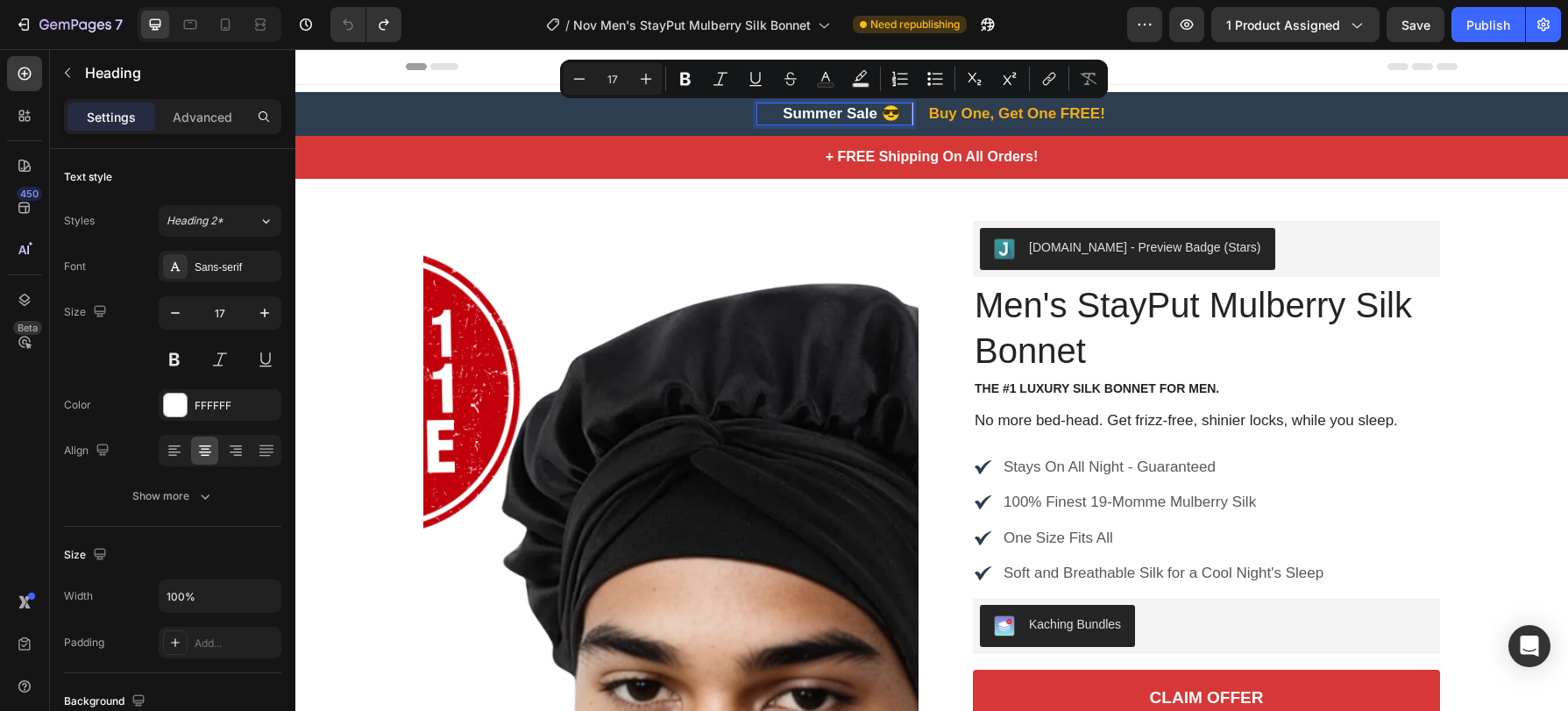
drag, startPoint x: 897, startPoint y: 114, endPoint x: 756, endPoint y: 119, distance: 141.1
click at [756, 119] on div "Summer Sale 😎 Heading 0" at bounding box center [834, 114] width 156 height 23
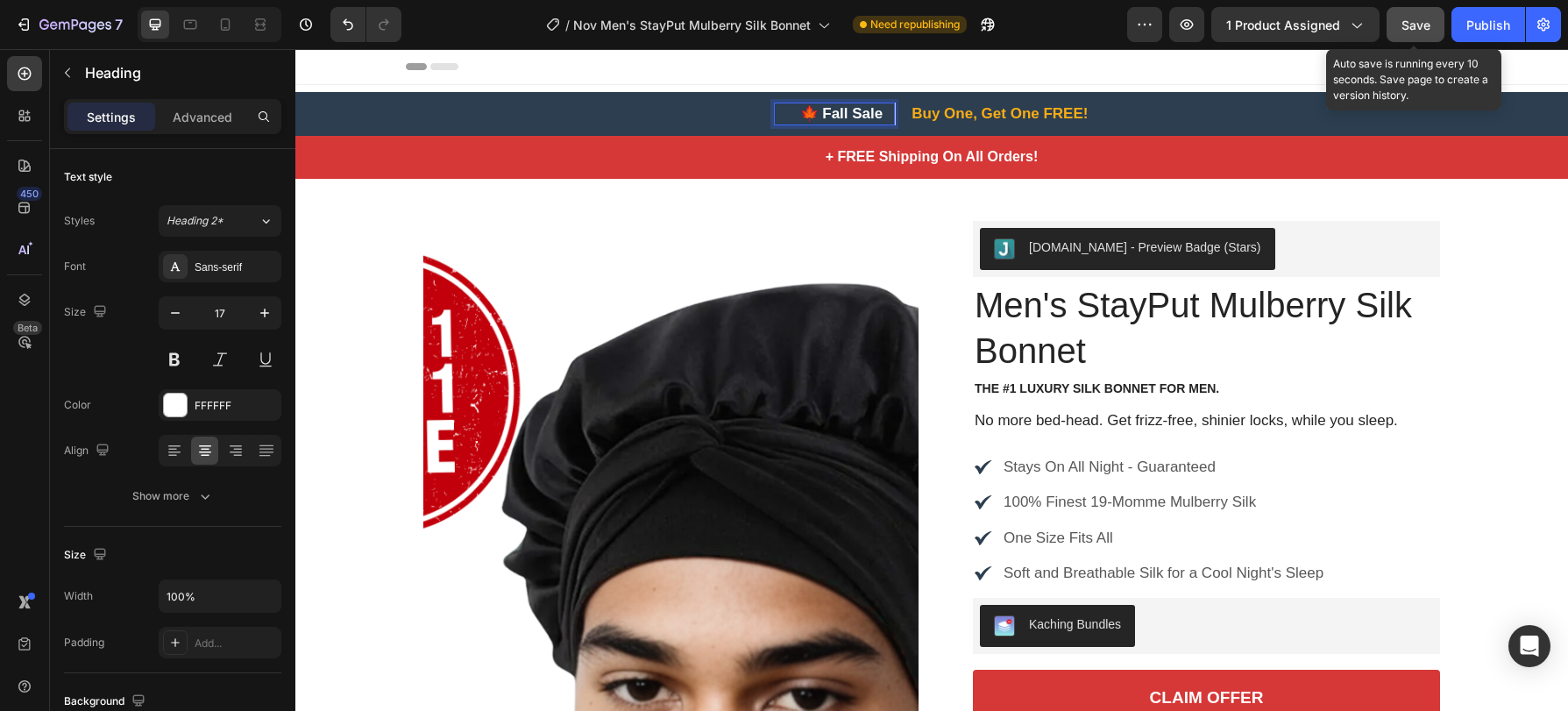
click at [1417, 18] on span "Save" at bounding box center [1416, 25] width 29 height 15
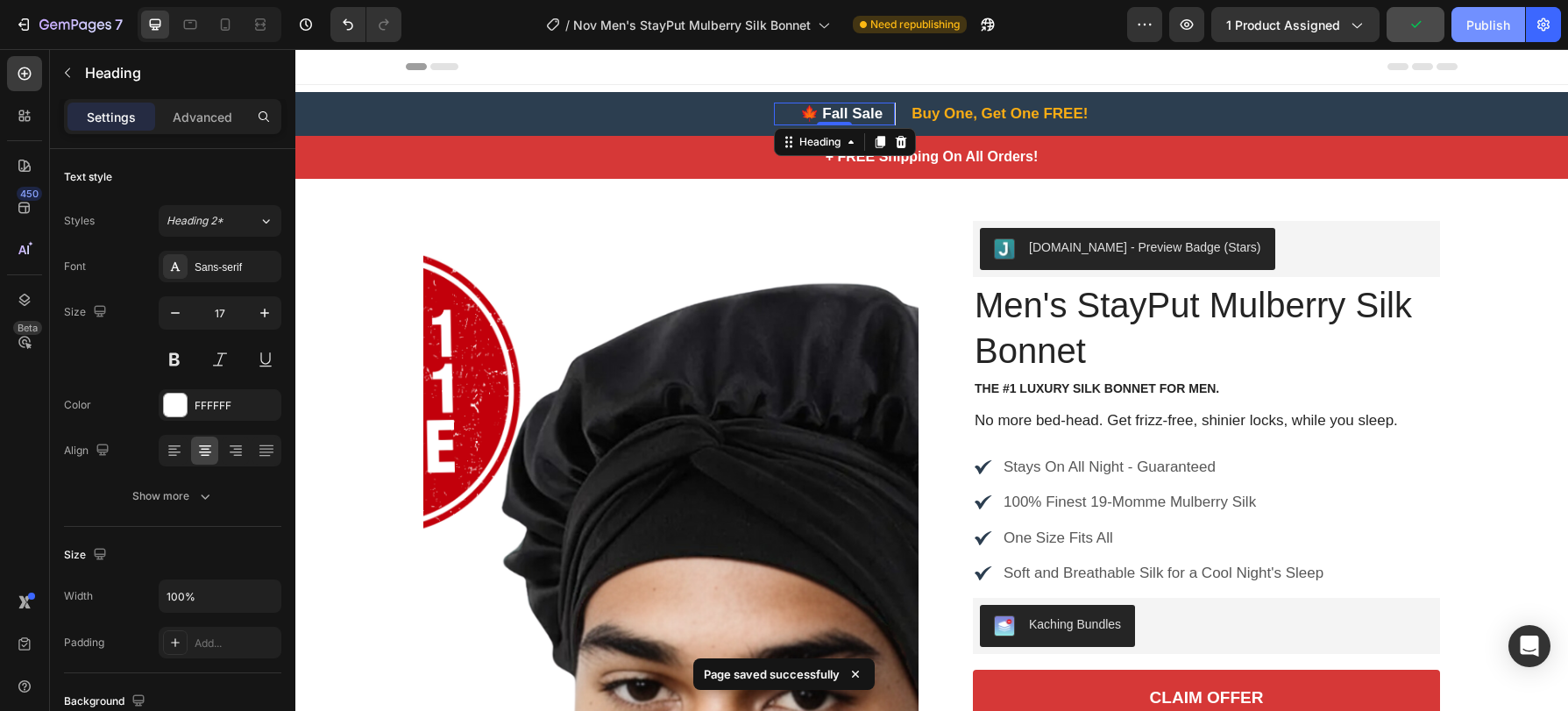
click at [1483, 24] on div "Publish" at bounding box center [1489, 25] width 44 height 18
click at [1491, 28] on div "Publish" at bounding box center [1489, 25] width 44 height 18
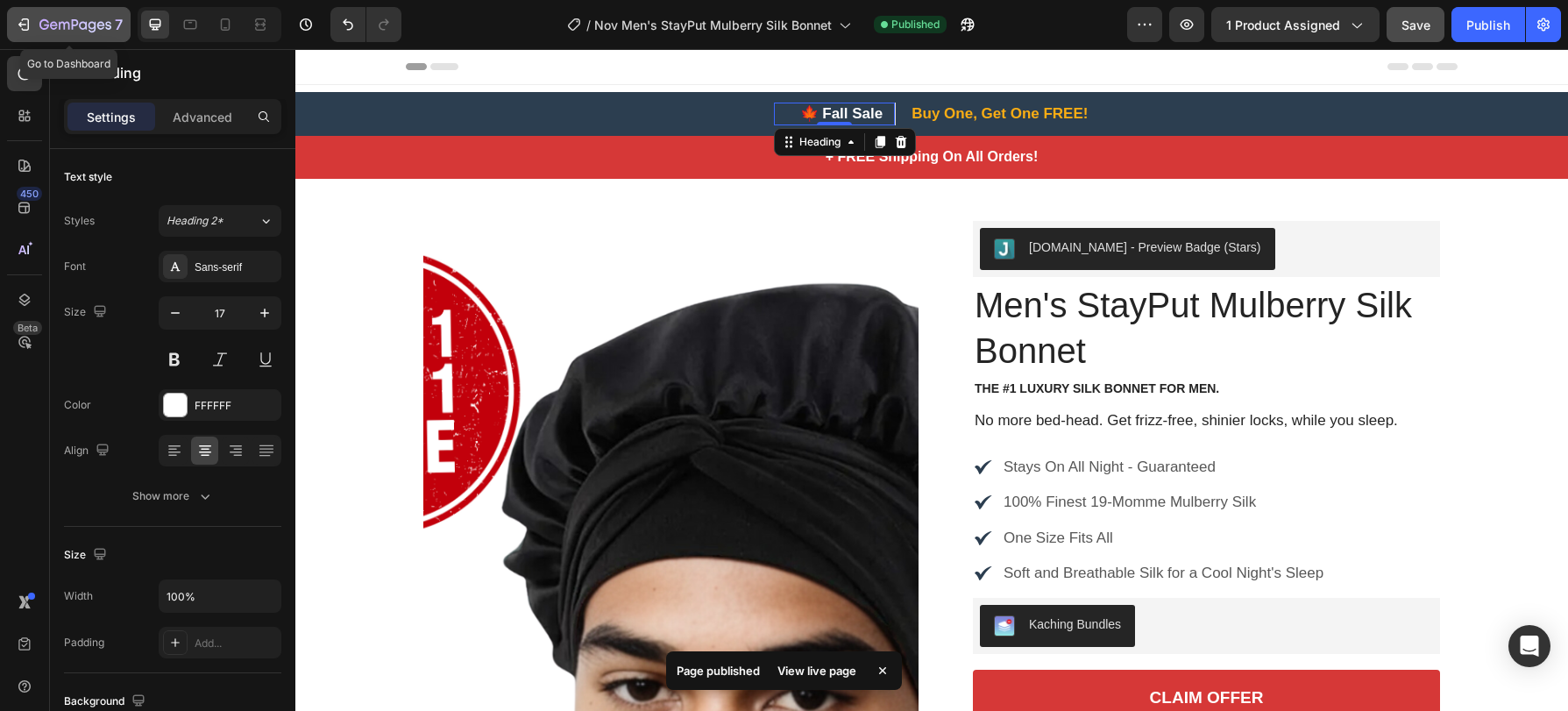
click at [92, 20] on icon "button" at bounding box center [75, 25] width 72 height 15
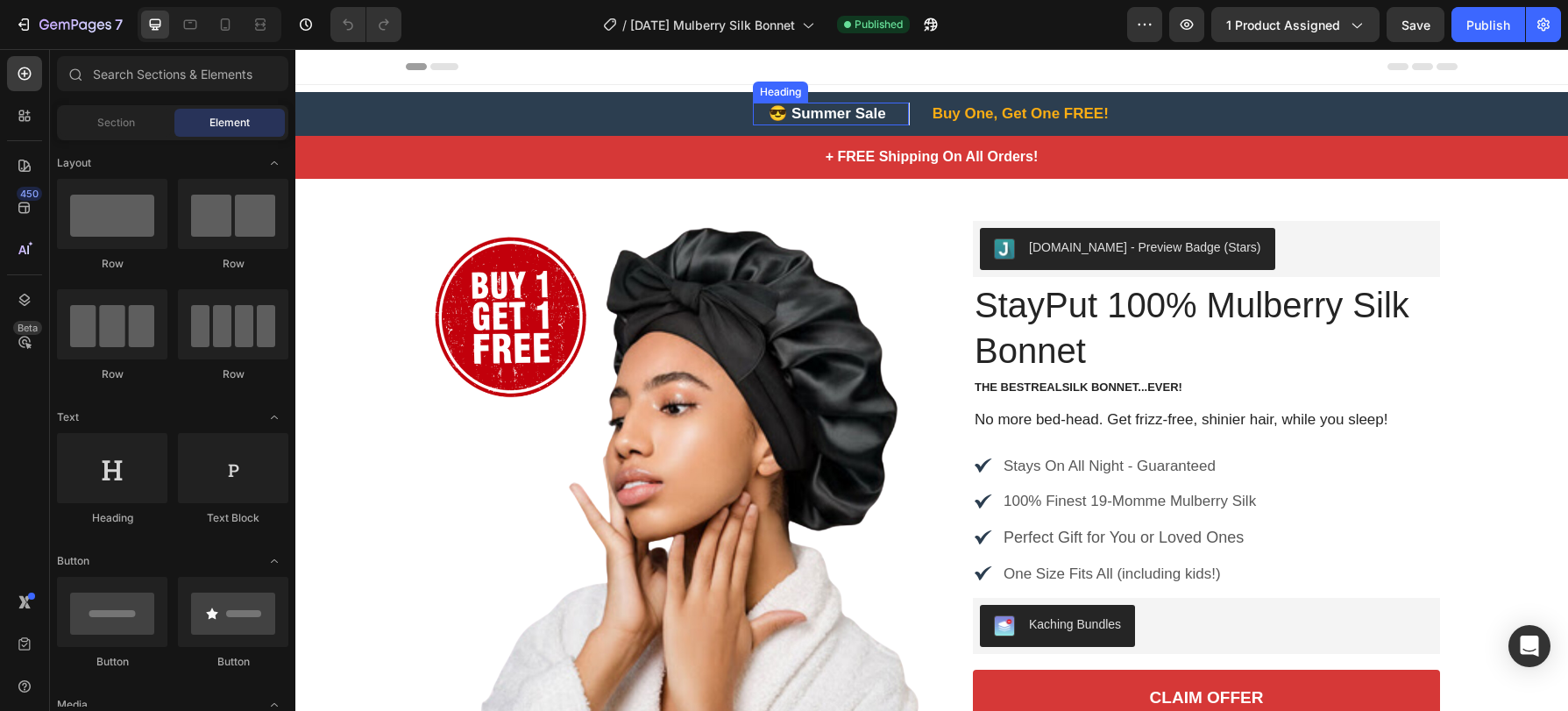
click at [843, 104] on h2 "😎 Summer Sale" at bounding box center [837, 114] width 141 height 23
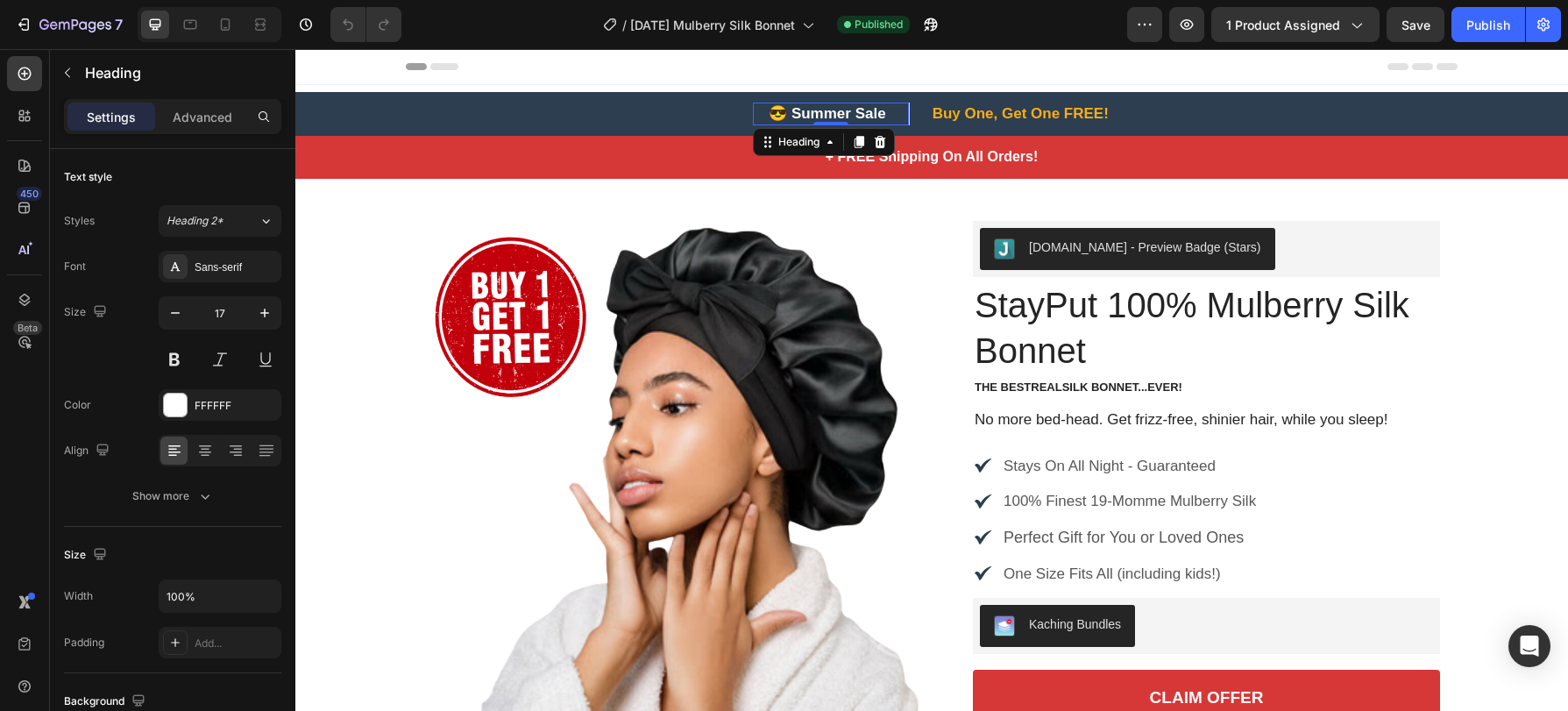
click at [875, 114] on h2 "😎 Summer Sale" at bounding box center [837, 114] width 141 height 23
drag, startPoint x: 873, startPoint y: 117, endPoint x: 764, endPoint y: 118, distance: 109.0
click at [769, 118] on p "😎 Summer Sale" at bounding box center [837, 114] width 137 height 19
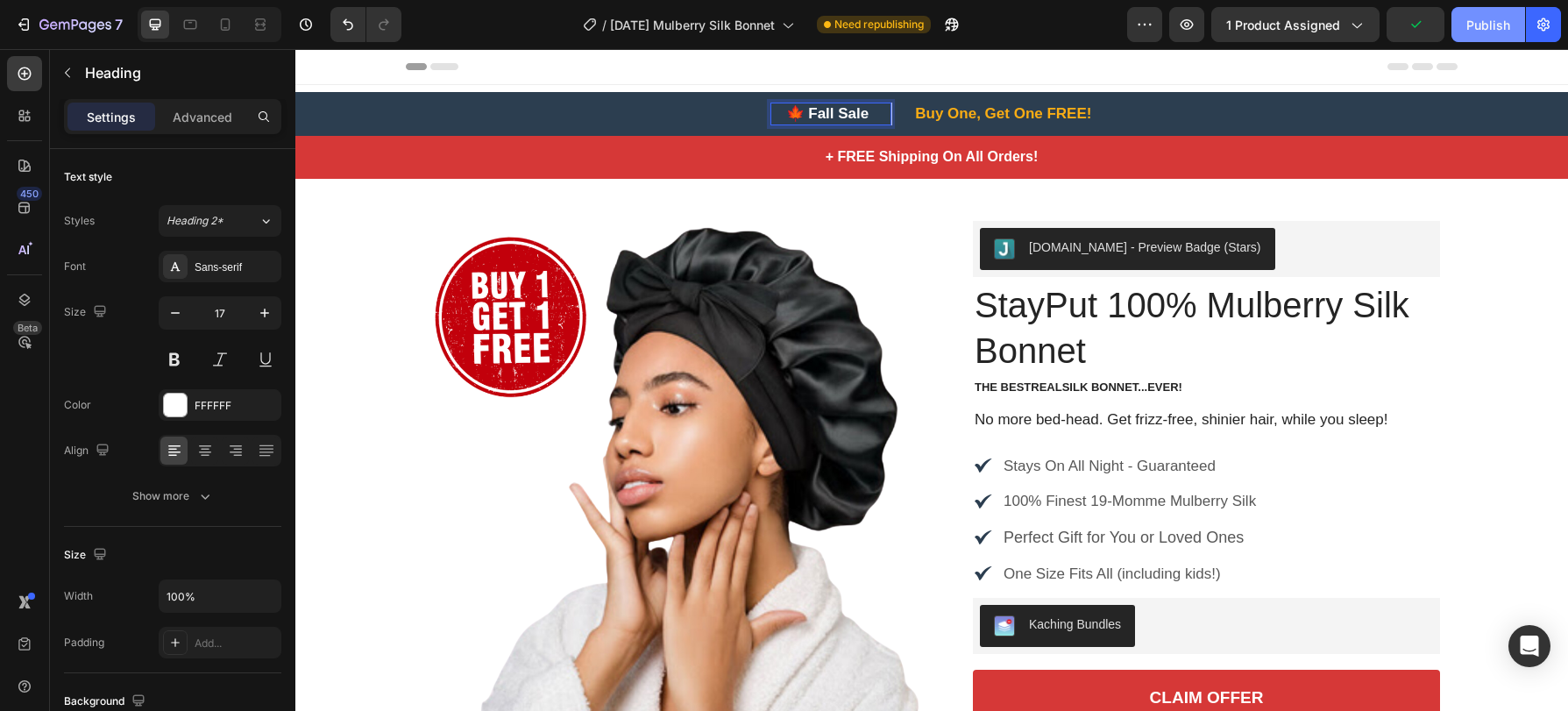
click at [1494, 18] on div "Publish" at bounding box center [1489, 25] width 44 height 18
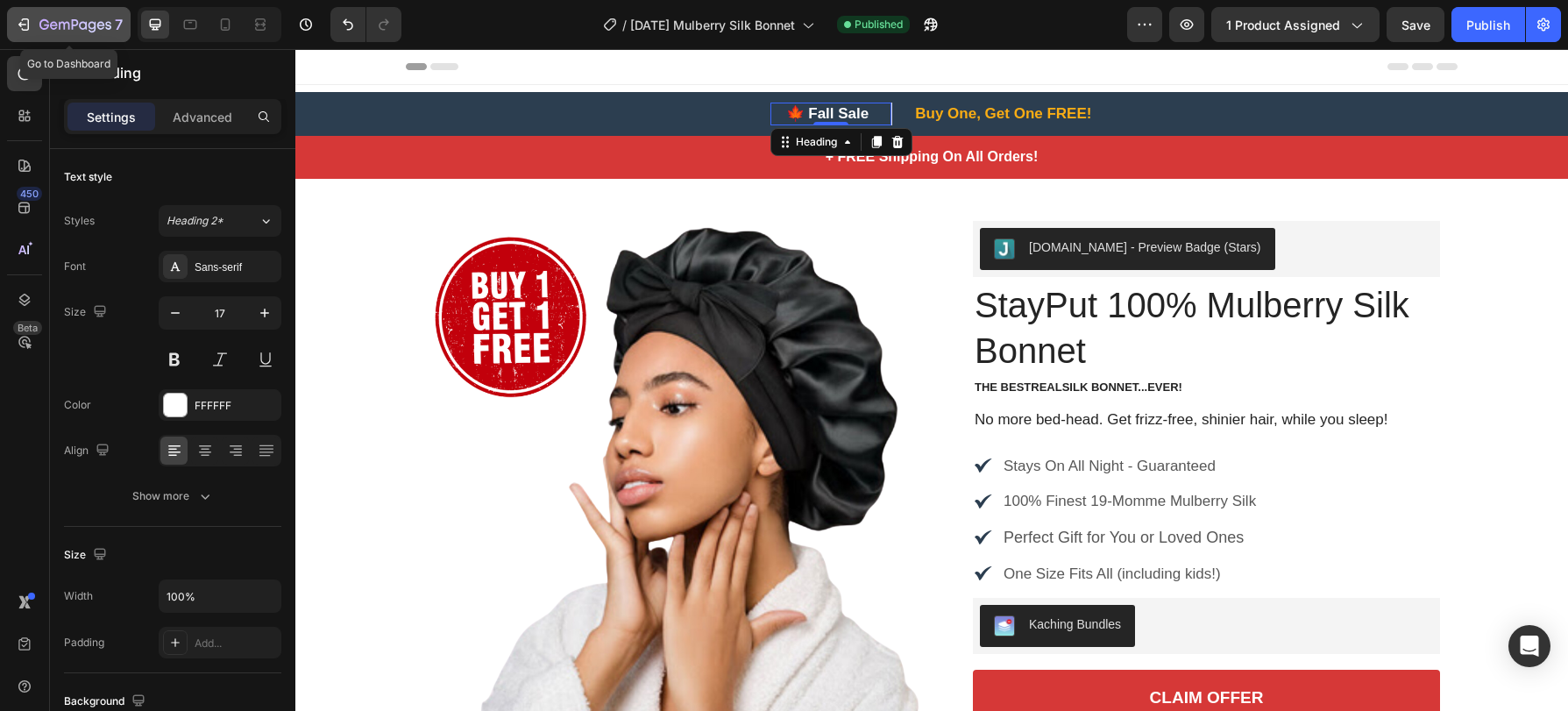
click at [56, 19] on icon "button" at bounding box center [75, 25] width 72 height 15
